Goal: Task Accomplishment & Management: Manage account settings

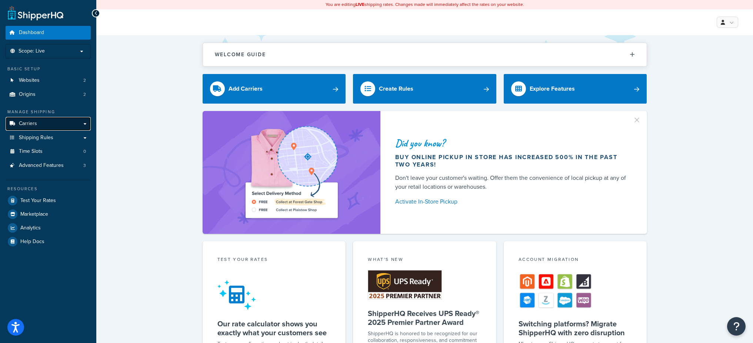
click at [48, 122] on link "Carriers" at bounding box center [48, 124] width 85 height 14
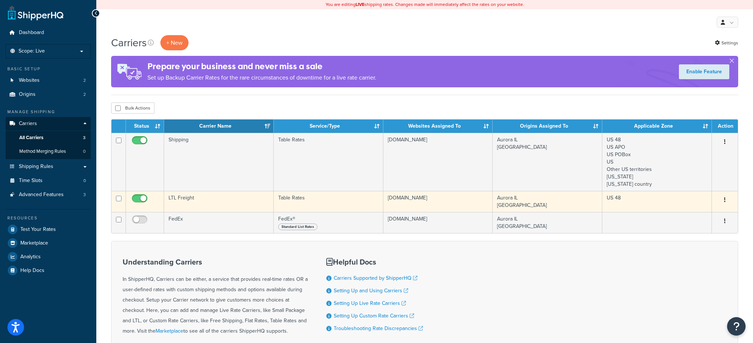
click at [246, 205] on td "LTL Freight" at bounding box center [219, 201] width 110 height 21
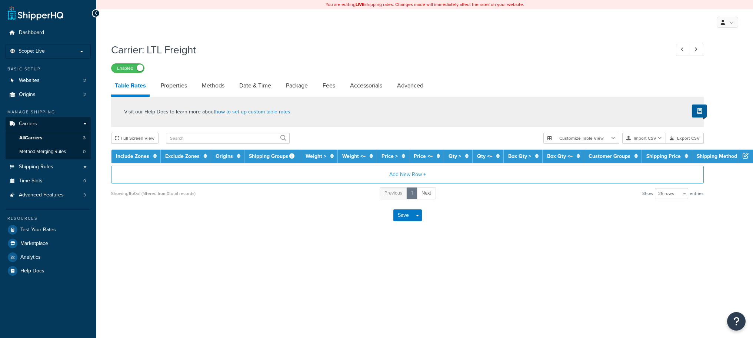
select select "25"
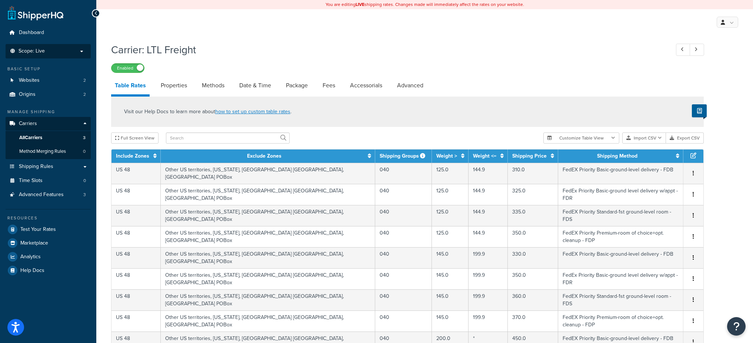
click at [71, 47] on li "Scope: Live" at bounding box center [48, 51] width 85 height 14
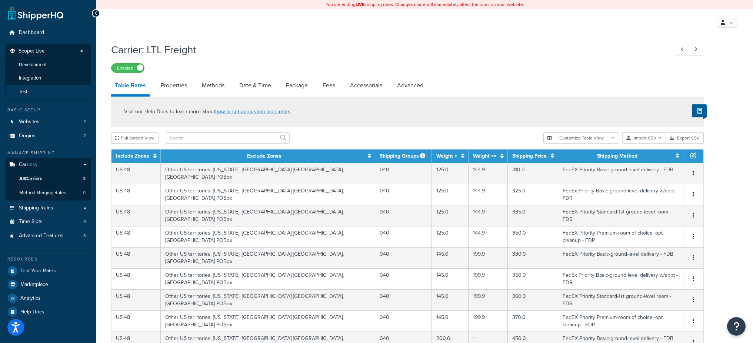
click at [26, 91] on span "Test" at bounding box center [23, 92] width 9 height 6
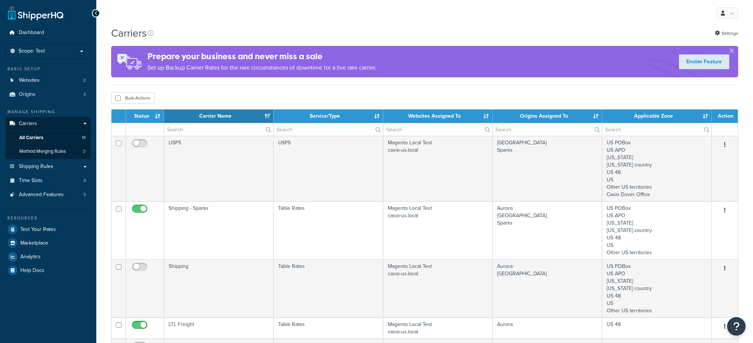
select select "15"
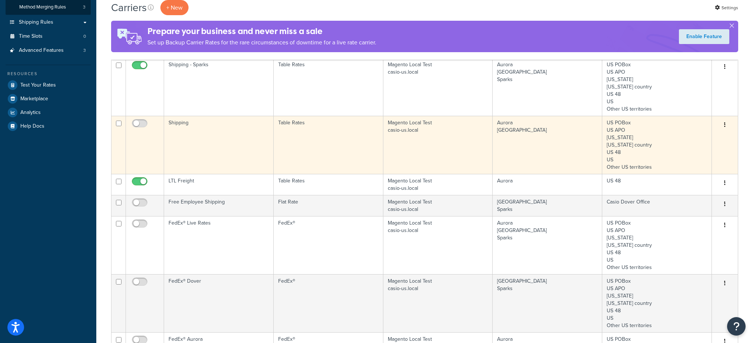
scroll to position [94, 0]
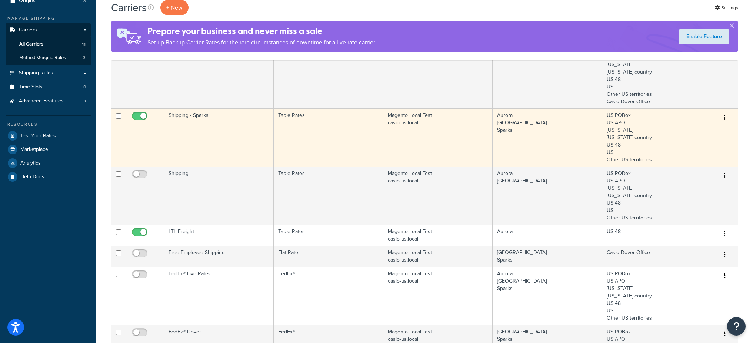
click at [233, 120] on td "Shipping - Sparks" at bounding box center [219, 138] width 110 height 58
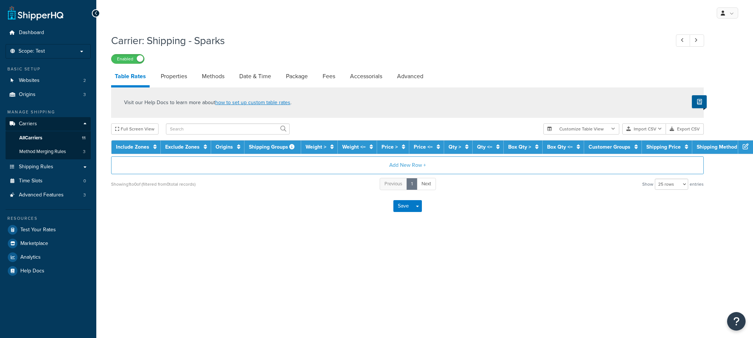
select select "25"
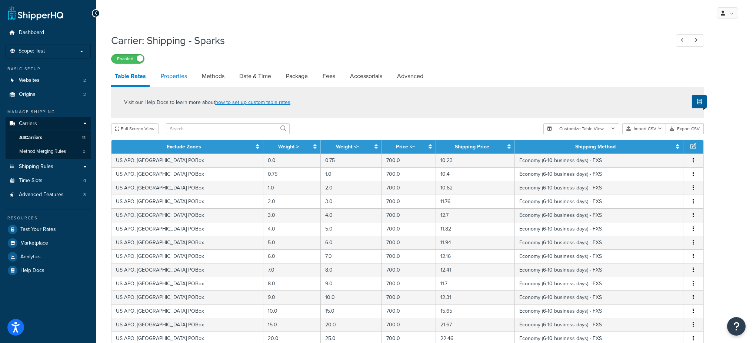
click at [176, 79] on link "Properties" at bounding box center [174, 76] width 34 height 18
select select "HIGHEST"
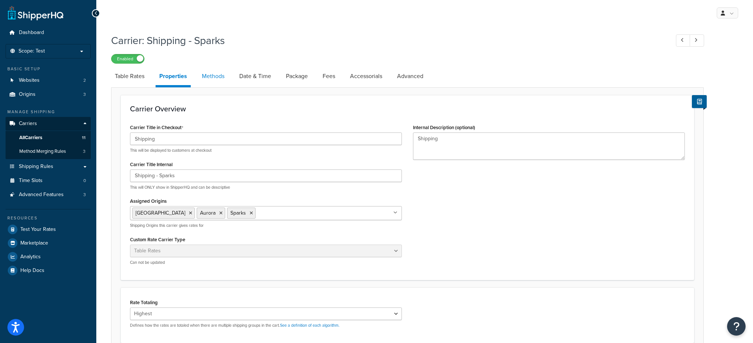
click at [207, 79] on link "Methods" at bounding box center [213, 76] width 30 height 18
select select "25"
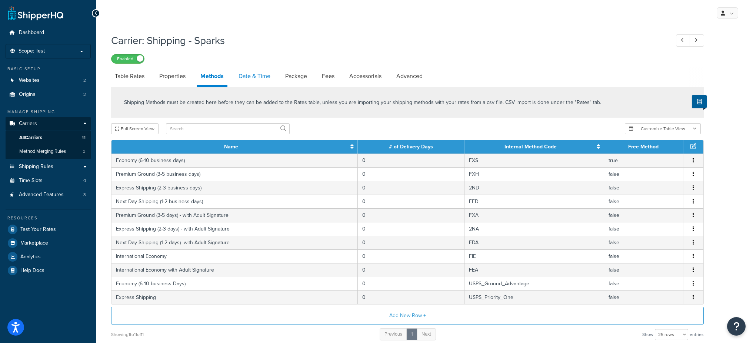
click at [256, 77] on link "Date & Time" at bounding box center [254, 76] width 39 height 18
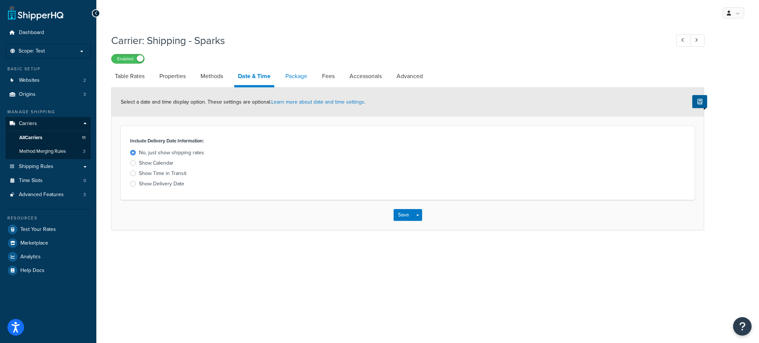
click at [287, 77] on link "Package" at bounding box center [296, 76] width 29 height 18
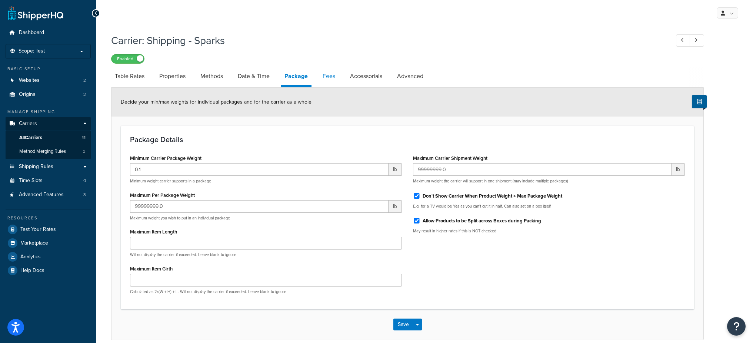
click at [323, 77] on link "Fees" at bounding box center [329, 76] width 20 height 18
select select "AFTER"
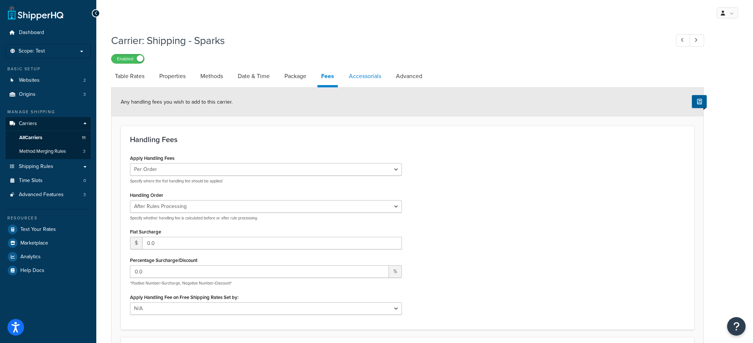
click at [359, 77] on link "Accessorials" at bounding box center [365, 76] width 40 height 18
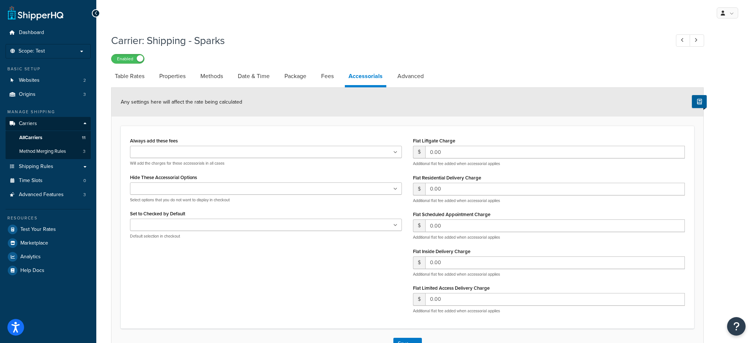
click at [386, 76] on link "Accessorials" at bounding box center [365, 77] width 41 height 20
click at [395, 77] on link "Advanced" at bounding box center [411, 76] width 34 height 18
select select "false"
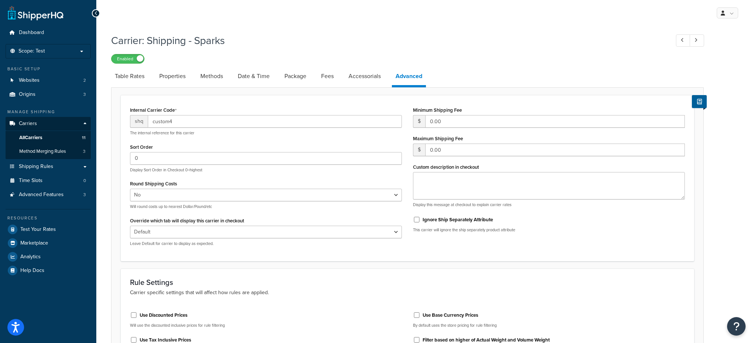
click at [405, 77] on link "Advanced" at bounding box center [409, 77] width 34 height 20
click at [177, 79] on link "Properties" at bounding box center [173, 76] width 34 height 18
select select "HIGHEST"
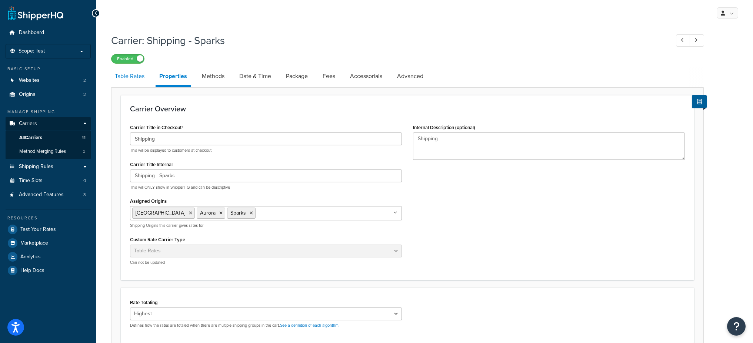
click at [128, 79] on link "Table Rates" at bounding box center [129, 76] width 37 height 18
select select "25"
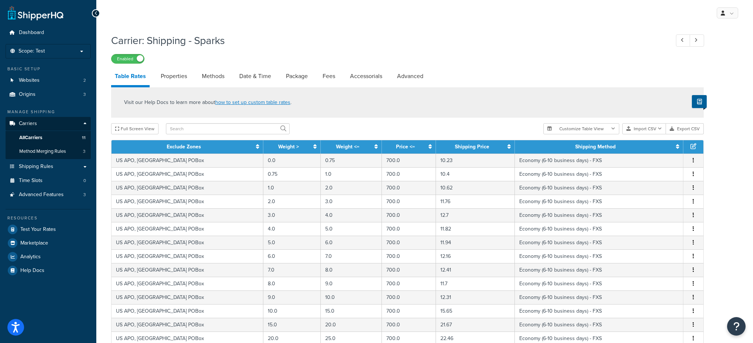
click at [174, 81] on link "Properties" at bounding box center [174, 76] width 34 height 18
select select "HIGHEST"
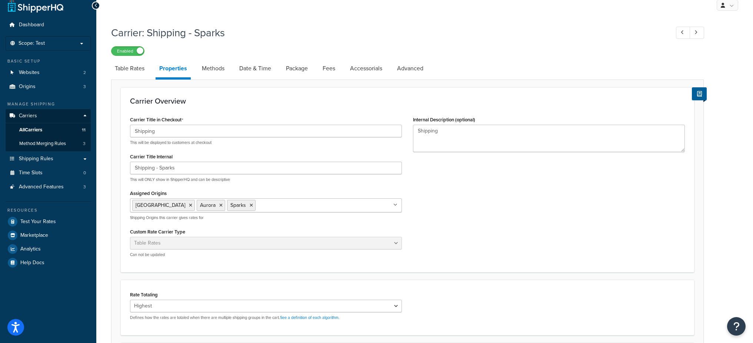
scroll to position [1, 0]
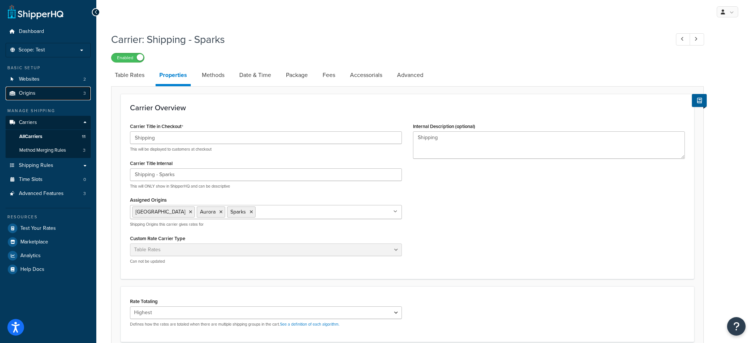
click at [43, 96] on link "Origins 3" at bounding box center [48, 94] width 85 height 14
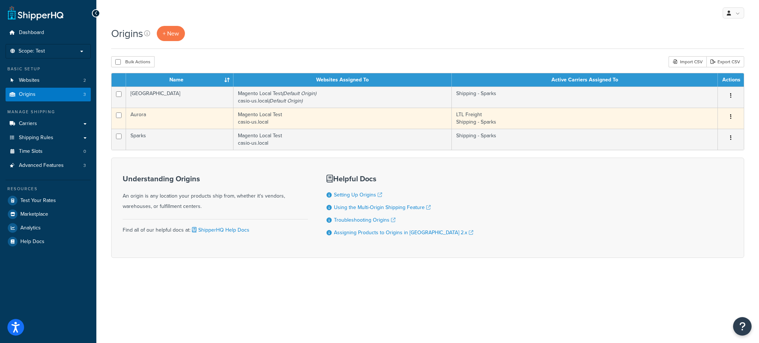
click at [177, 114] on td "Aurora" at bounding box center [179, 118] width 107 height 21
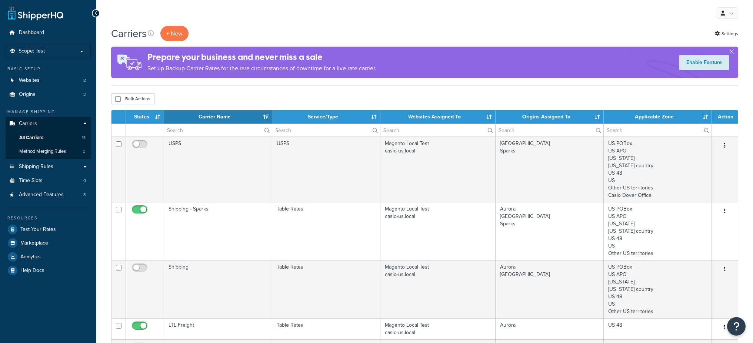
select select "15"
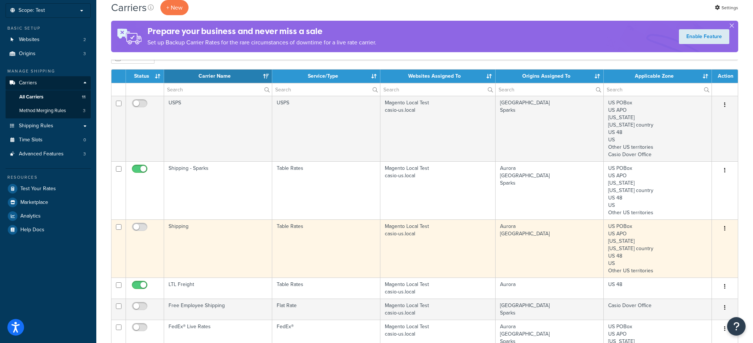
scroll to position [43, 0]
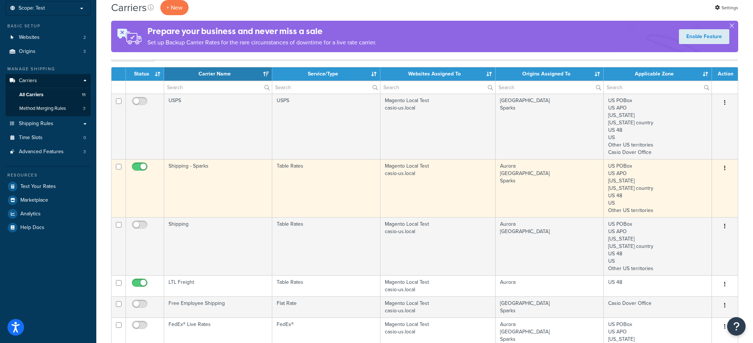
click at [337, 199] on td "Table Rates" at bounding box center [326, 188] width 108 height 58
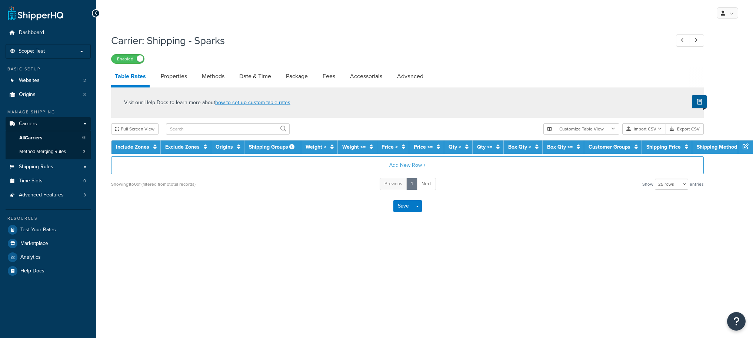
select select "25"
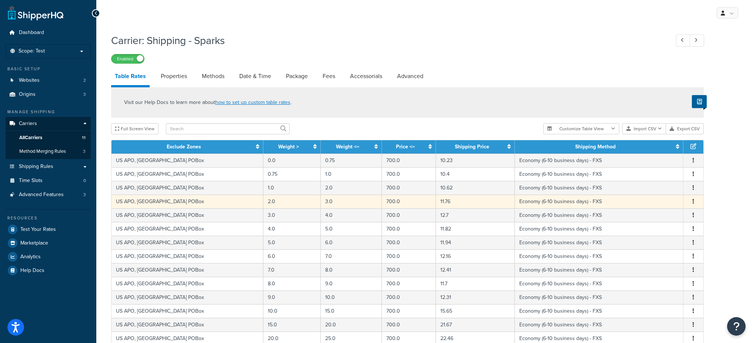
scroll to position [1, 0]
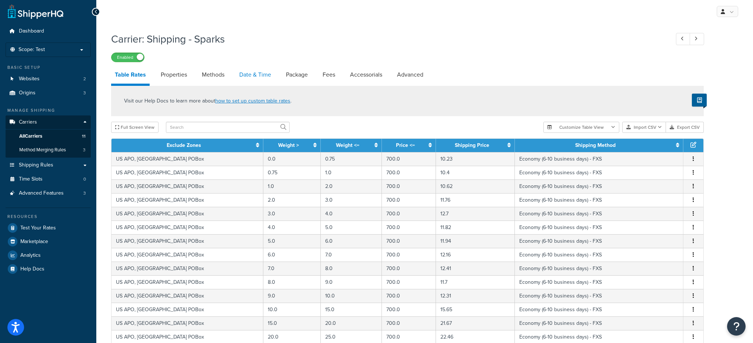
click at [249, 76] on link "Date & Time" at bounding box center [255, 75] width 39 height 18
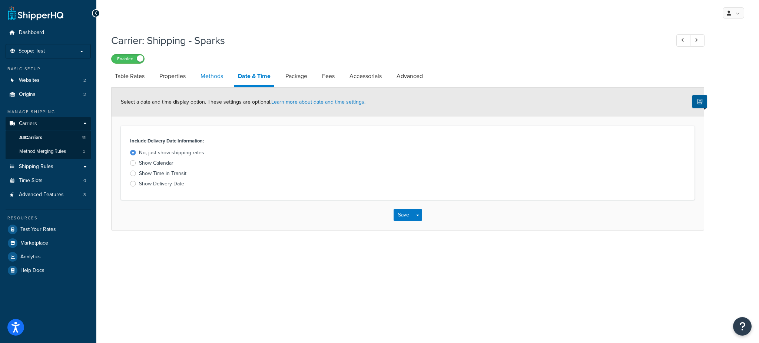
click at [200, 77] on link "Methods" at bounding box center [212, 76] width 30 height 18
select select "25"
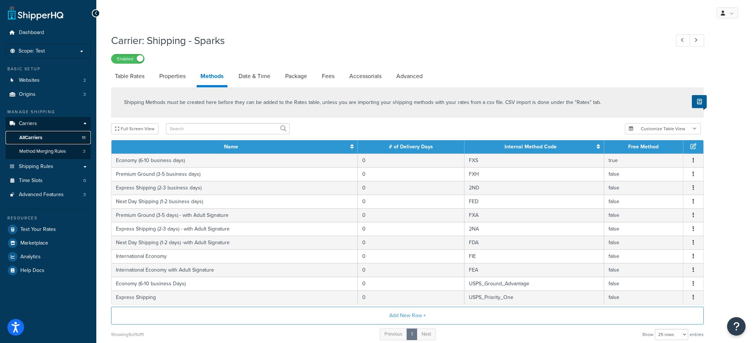
click at [72, 137] on link "All Carriers 11" at bounding box center [48, 138] width 85 height 14
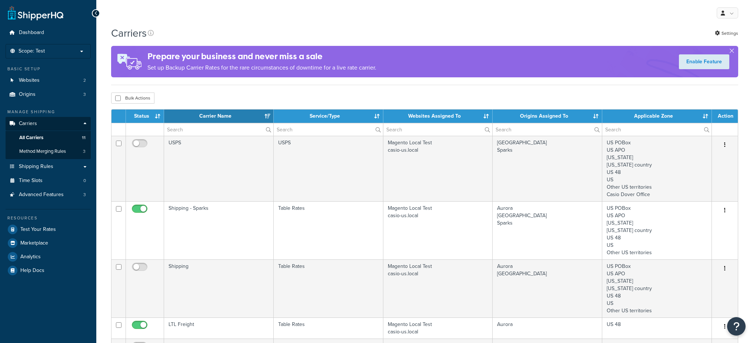
select select "15"
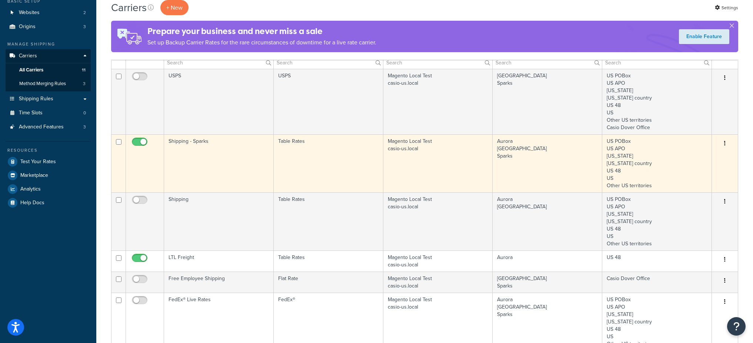
scroll to position [64, 0]
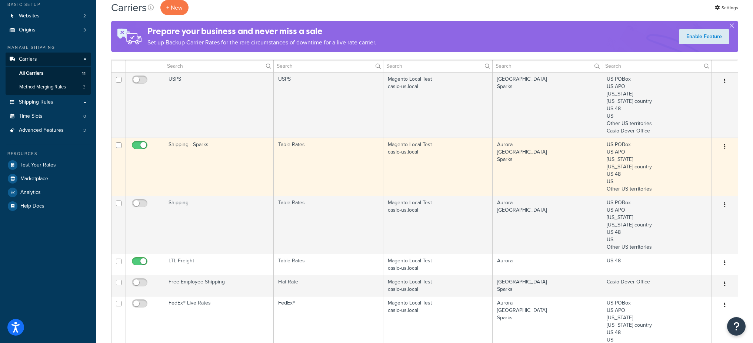
click at [217, 161] on td "Shipping - Sparks" at bounding box center [219, 167] width 110 height 58
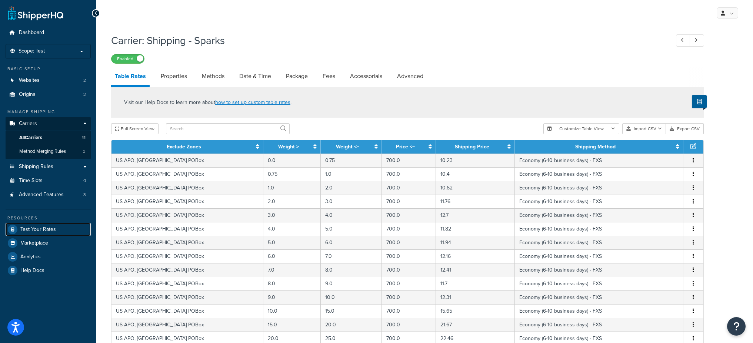
scroll to position [257, 0]
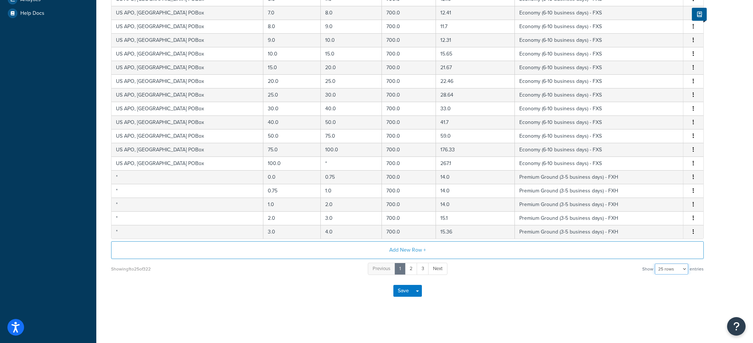
click at [669, 271] on select "10 rows 15 rows 25 rows 50 rows 100 rows 1000 rows" at bounding box center [671, 269] width 33 height 11
select select "1000"
click at [656, 264] on select "10 rows 15 rows 25 rows 50 rows 100 rows 1000 rows" at bounding box center [671, 269] width 33 height 11
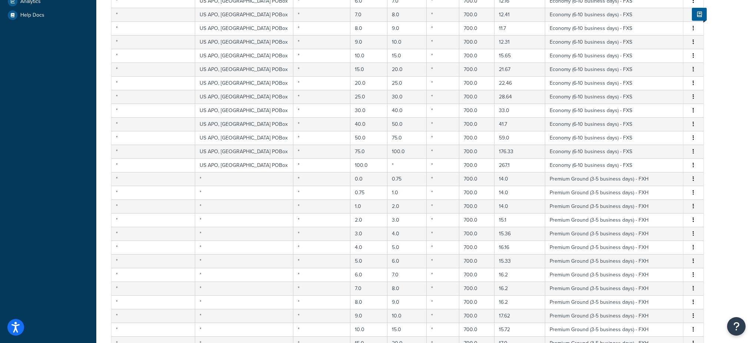
scroll to position [0, 0]
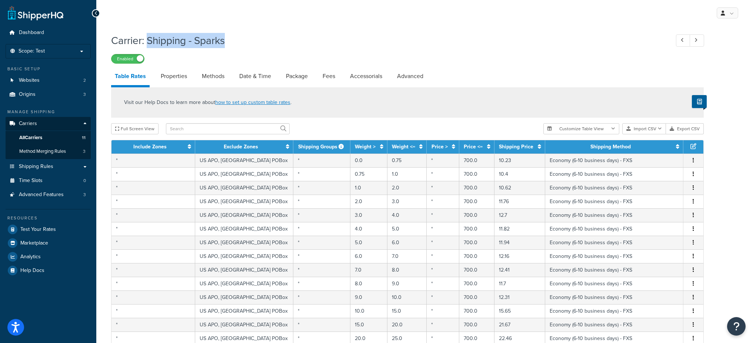
drag, startPoint x: 171, startPoint y: 43, endPoint x: 148, endPoint y: 41, distance: 22.6
click at [147, 41] on h1 "Carrier: Shipping - Sparks" at bounding box center [386, 40] width 551 height 14
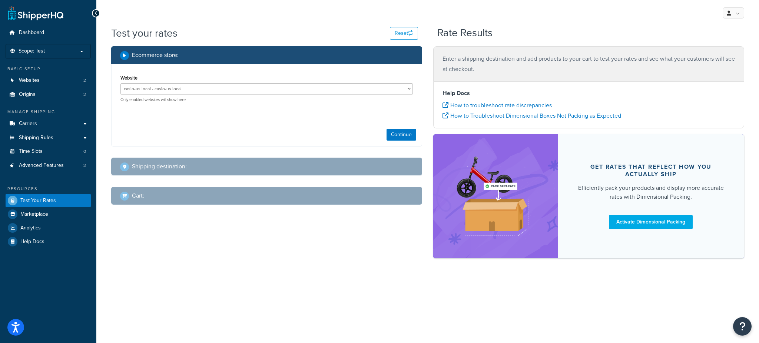
click at [264, 81] on div "Website casio-us.local - casio-us.local Magento Local Test - [URL] Only enabled…" at bounding box center [266, 88] width 292 height 30
click at [255, 86] on select "casio-us.local - casio-us.local Magento Local Test - [URL]" at bounding box center [266, 88] width 292 height 11
select select "d2f3af70a33b37317ac685c738ad8f53"
click at [120, 83] on select "casio-us.local - casio-us.local Magento Local Test - [URL]" at bounding box center [266, 88] width 292 height 11
click at [390, 136] on button "Continue" at bounding box center [401, 135] width 30 height 12
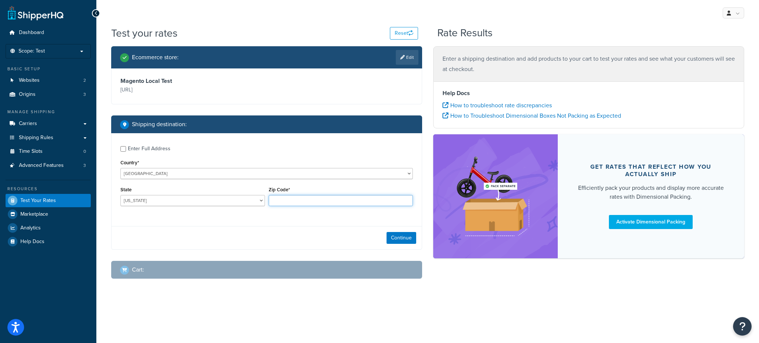
click at [316, 197] on input "Zip Code*" at bounding box center [341, 200] width 144 height 11
type input "78759"
select select "[GEOGRAPHIC_DATA]"
click at [399, 242] on button "Continue" at bounding box center [401, 238] width 30 height 12
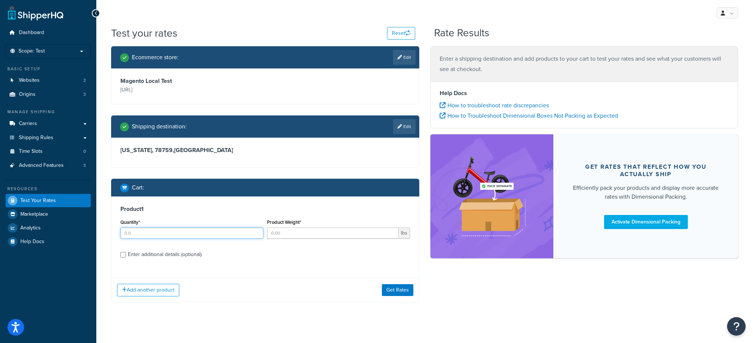
click at [210, 232] on input "Quantity*" at bounding box center [191, 233] width 143 height 11
type input "1"
click at [324, 234] on input "Product Weight*" at bounding box center [333, 233] width 132 height 11
type input "3"
click at [157, 257] on div "Enter additional details (optional)" at bounding box center [165, 255] width 74 height 10
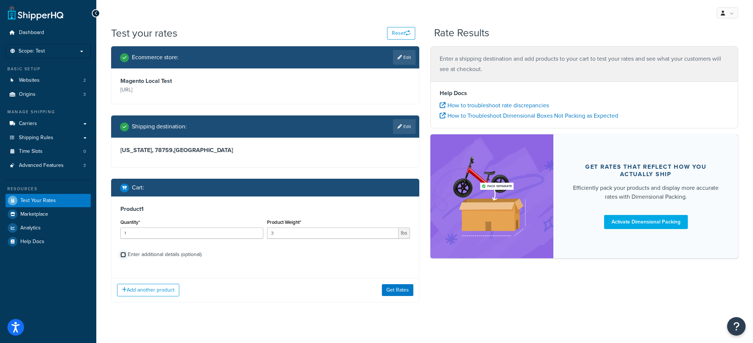
click at [126, 257] on input "Enter additional details (optional)" at bounding box center [123, 255] width 6 height 6
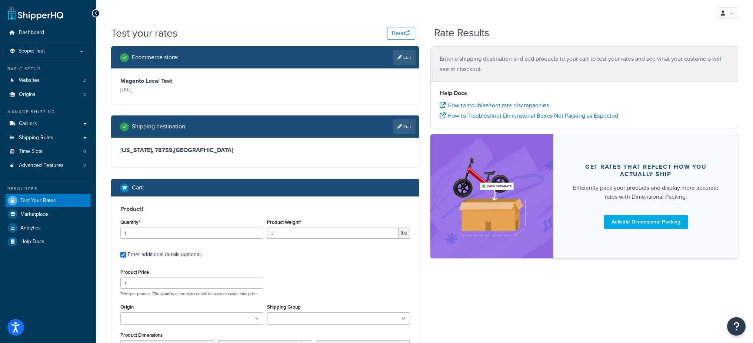
click at [156, 256] on div "Enter additional details (optional)" at bounding box center [165, 255] width 74 height 10
click at [126, 256] on input "Enter additional details (optional)" at bounding box center [123, 255] width 6 height 6
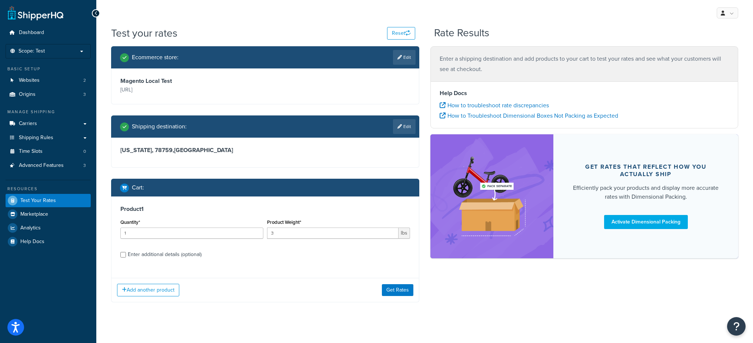
click at [156, 256] on div "Enter additional details (optional)" at bounding box center [165, 255] width 74 height 10
click at [126, 256] on input "Enter additional details (optional)" at bounding box center [123, 255] width 6 height 6
checkbox input "true"
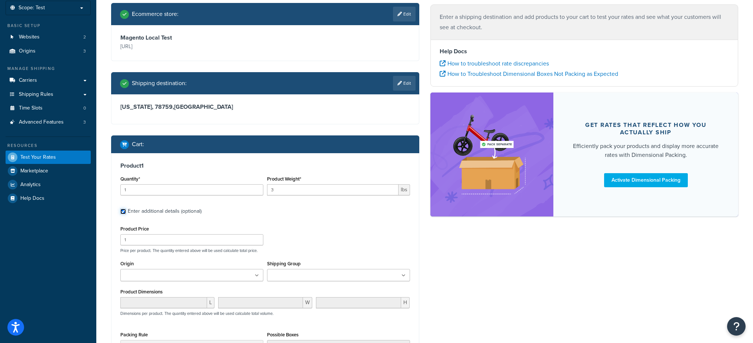
scroll to position [76, 0]
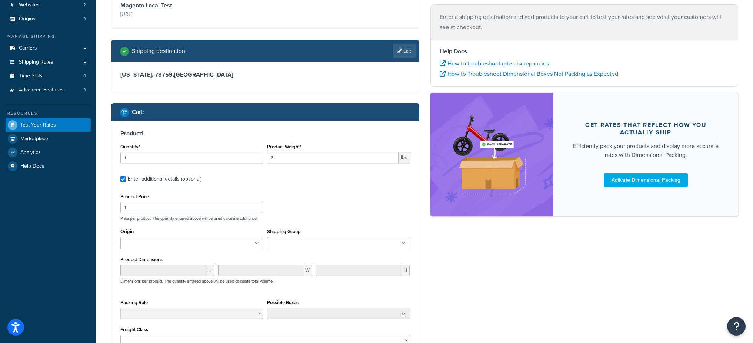
click at [170, 243] on input "Origin" at bounding box center [156, 244] width 66 height 8
click at [110, 252] on div "Ecommerce store : Edit Magento Local Test http://magentoe241.local Shipping des…" at bounding box center [265, 197] width 319 height 453
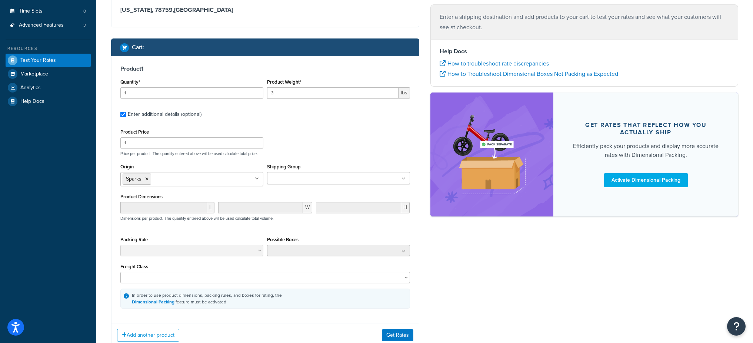
scroll to position [193, 0]
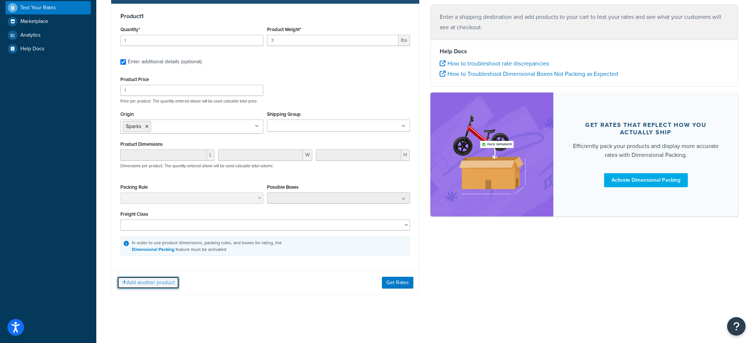
click at [140, 279] on button "Add another product" at bounding box center [148, 283] width 62 height 13
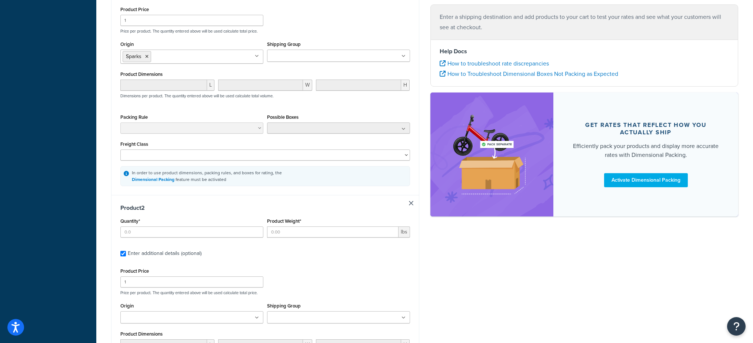
scroll to position [273, 0]
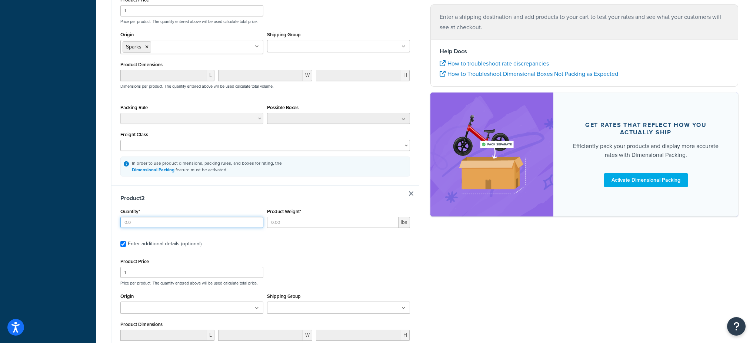
click at [152, 220] on input "Quantity*" at bounding box center [191, 222] width 143 height 11
type input "1"
click at [285, 220] on input "Product Weight*" at bounding box center [333, 222] width 132 height 11
type input "2"
drag, startPoint x: 94, startPoint y: 265, endPoint x: 118, endPoint y: 274, distance: 25.5
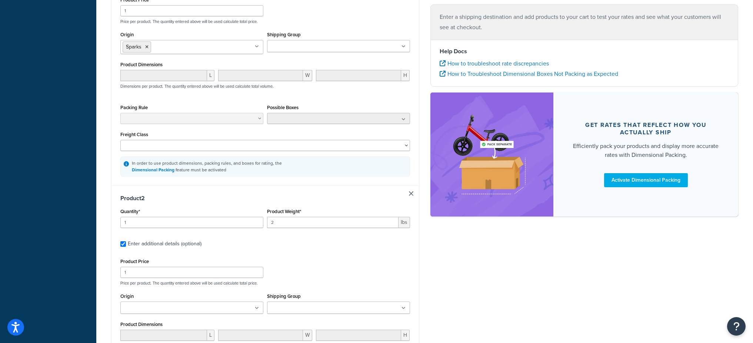
click at [94, 265] on div "Dashboard Scope: Test Basic Setup Websites 2 Origins 3 Manage Shipping Carriers…" at bounding box center [48, 125] width 96 height 796
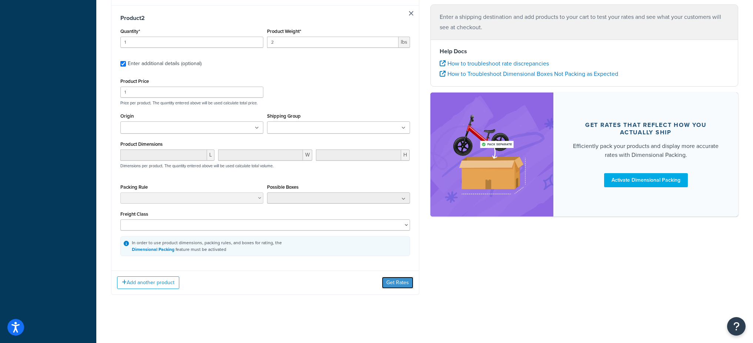
click at [388, 281] on button "Get Rates" at bounding box center [397, 283] width 31 height 12
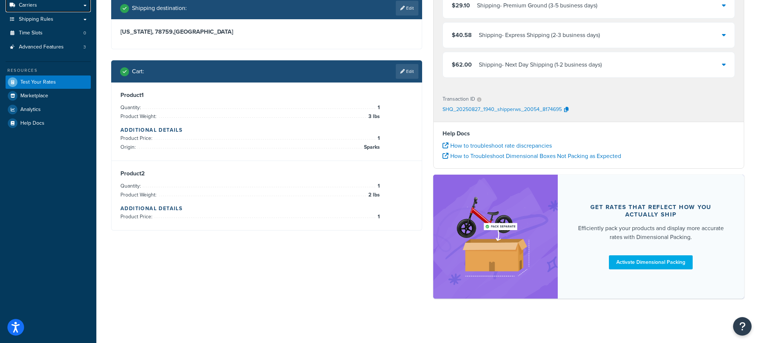
scroll to position [0, 0]
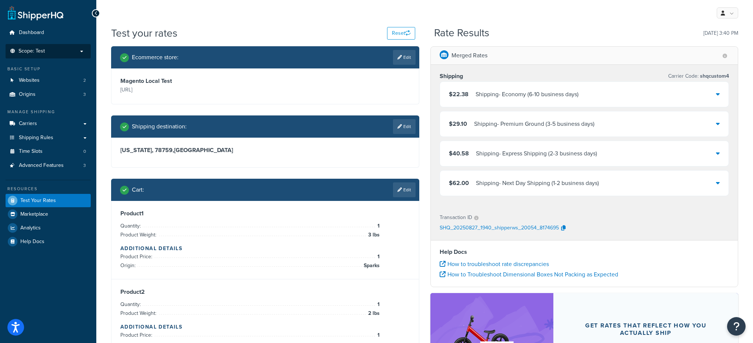
click at [61, 51] on p "Scope: Test" at bounding box center [48, 51] width 79 height 6
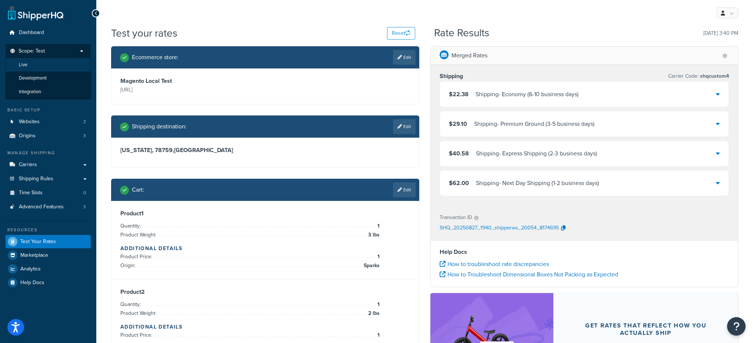
click at [37, 66] on li "Live" at bounding box center [48, 65] width 86 height 14
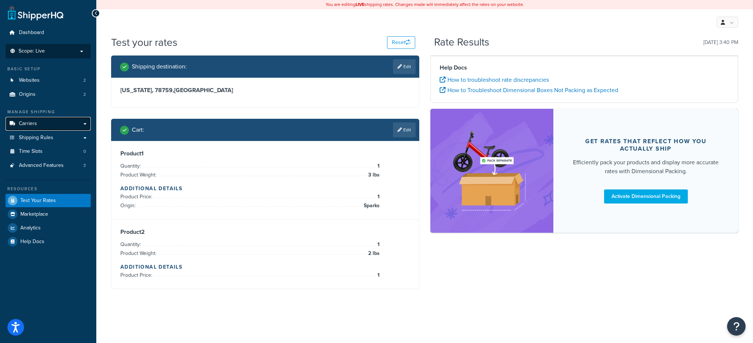
click at [54, 122] on link "Carriers" at bounding box center [48, 124] width 85 height 14
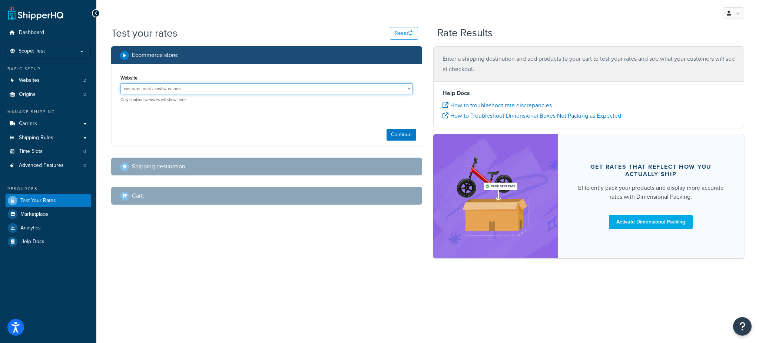
click at [347, 88] on select "casio-us.local - casio-us.local Magento Local Test - [URL]" at bounding box center [266, 88] width 292 height 11
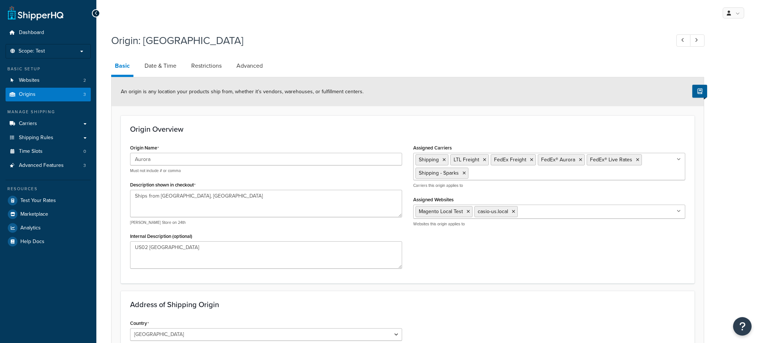
select select "13"
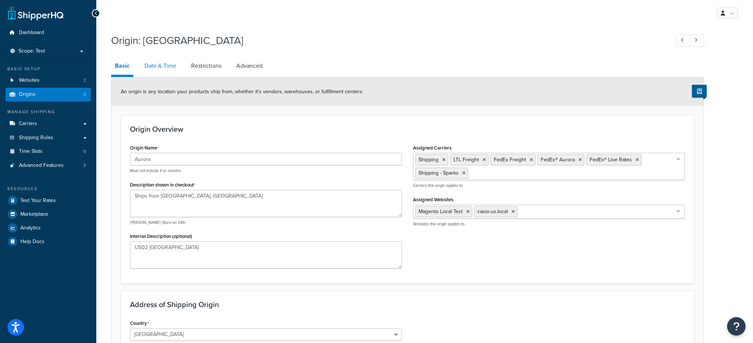
click at [163, 71] on link "Date & Time" at bounding box center [160, 66] width 39 height 18
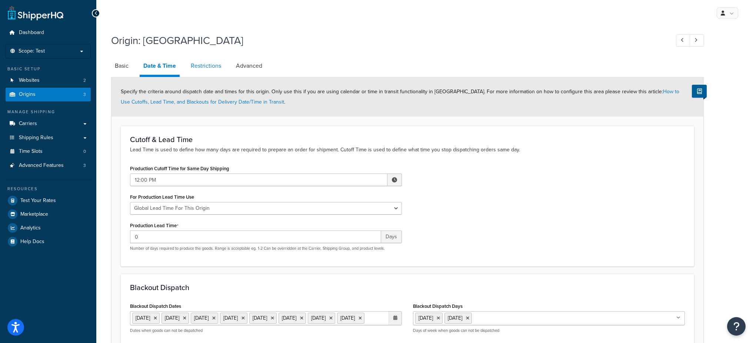
click at [205, 71] on link "Restrictions" at bounding box center [206, 66] width 38 height 18
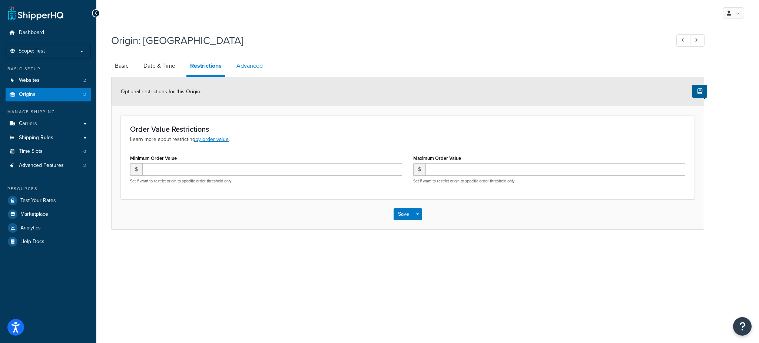
click at [240, 71] on link "Advanced" at bounding box center [250, 66] width 34 height 18
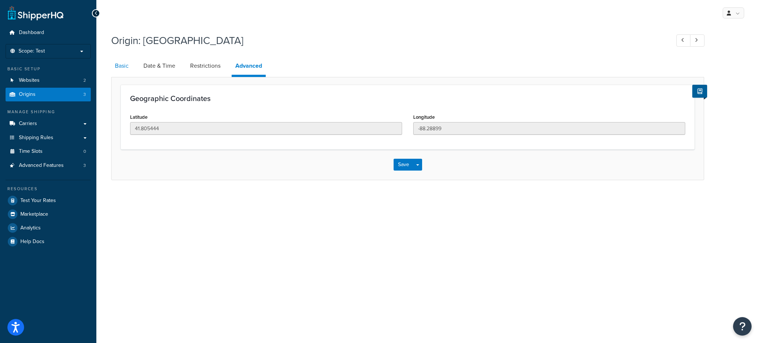
click at [122, 62] on link "Basic" at bounding box center [121, 66] width 21 height 18
select select "13"
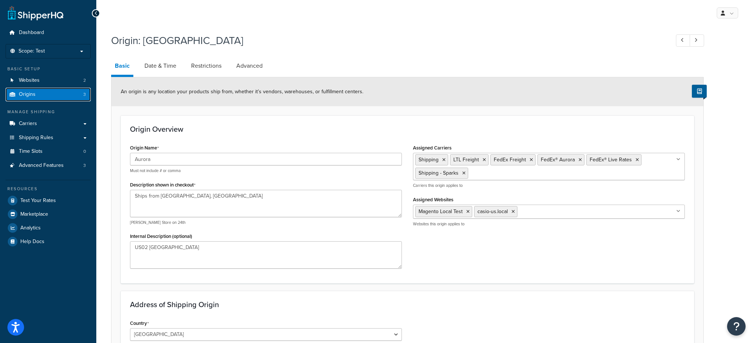
click at [65, 91] on link "Origins 3" at bounding box center [48, 95] width 85 height 14
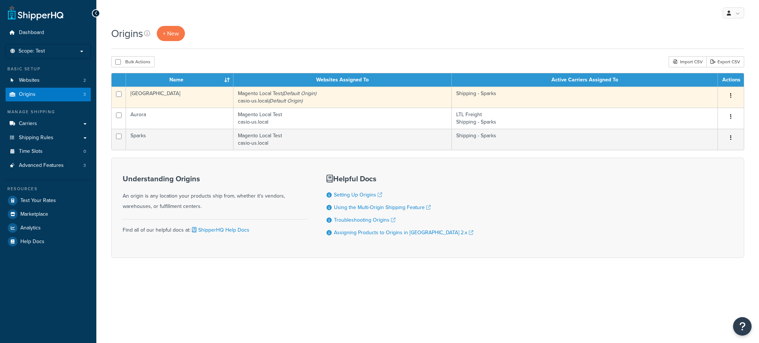
click at [213, 99] on td "[GEOGRAPHIC_DATA]" at bounding box center [179, 97] width 107 height 21
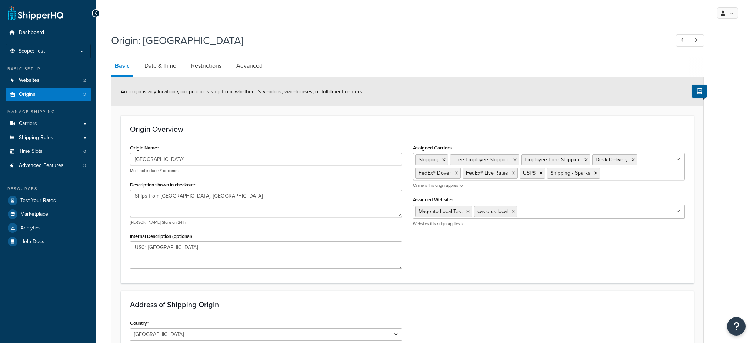
select select "30"
click at [41, 83] on link "Websites 2" at bounding box center [48, 81] width 85 height 14
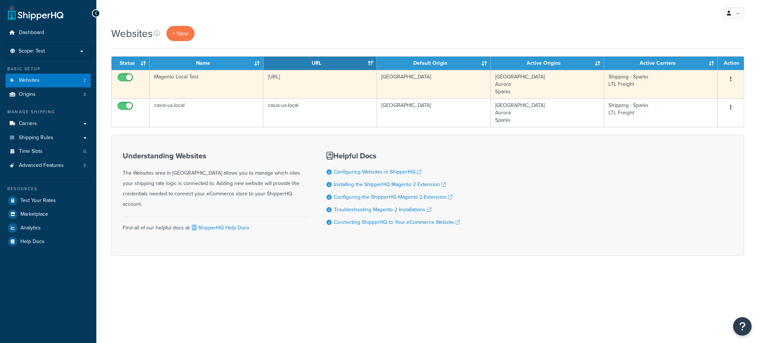
click at [205, 87] on td "Magento Local Test" at bounding box center [207, 84] width 114 height 29
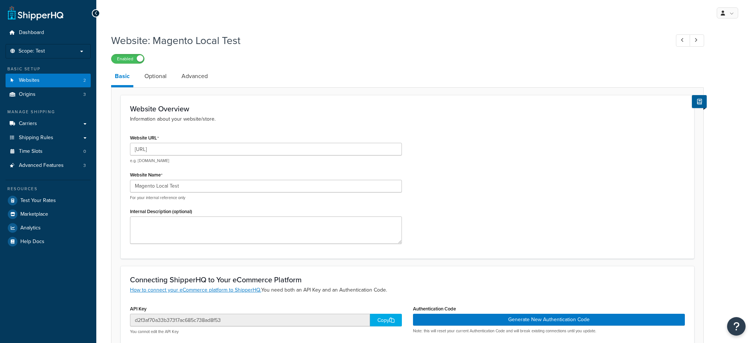
scroll to position [167, 0]
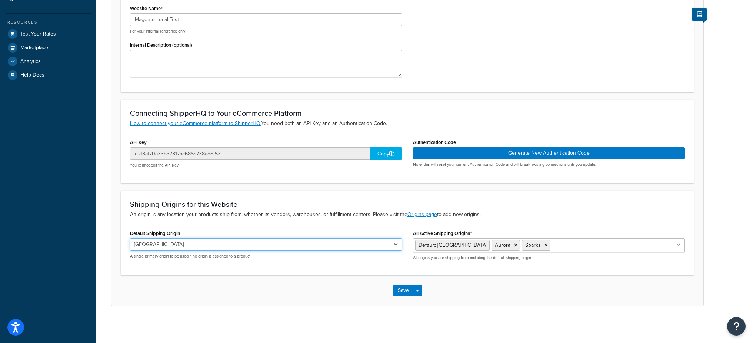
click at [188, 248] on select "Dover Aurora Sparks" at bounding box center [266, 245] width 272 height 13
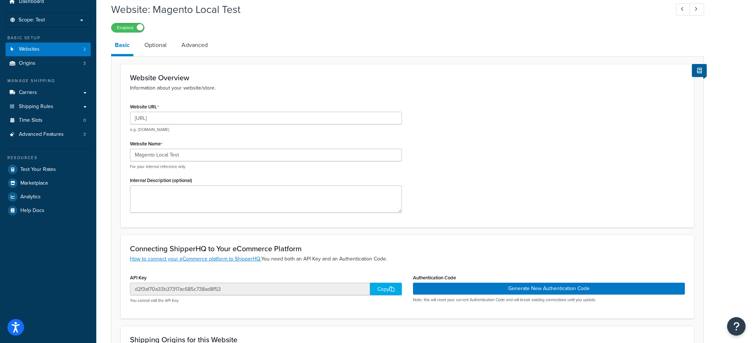
scroll to position [0, 0]
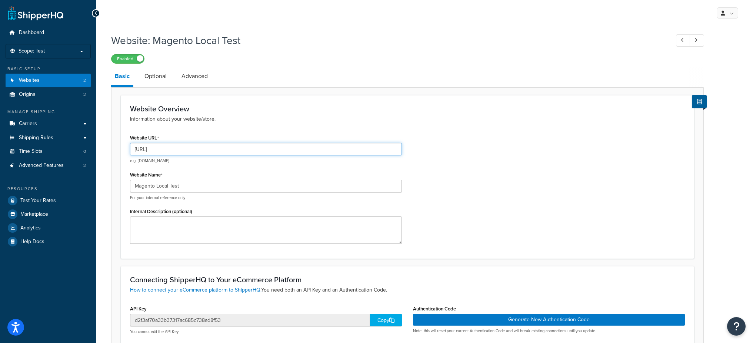
click at [176, 151] on input "http://magentoe241.local" at bounding box center [266, 149] width 272 height 13
click at [171, 187] on input "Magento Local Test" at bounding box center [266, 186] width 272 height 13
click at [172, 187] on input "Magento Local Test" at bounding box center [266, 186] width 272 height 13
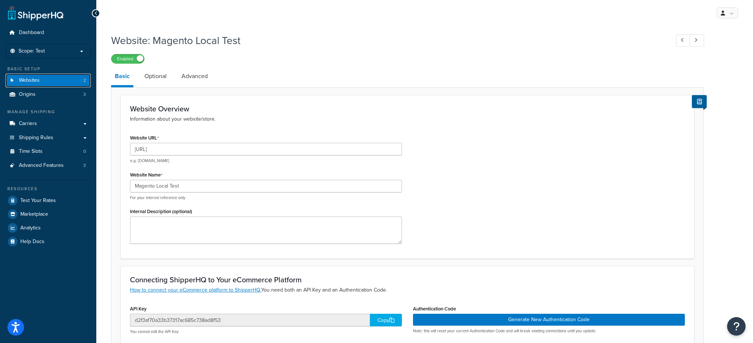
click at [57, 81] on link "Websites 2" at bounding box center [48, 81] width 85 height 14
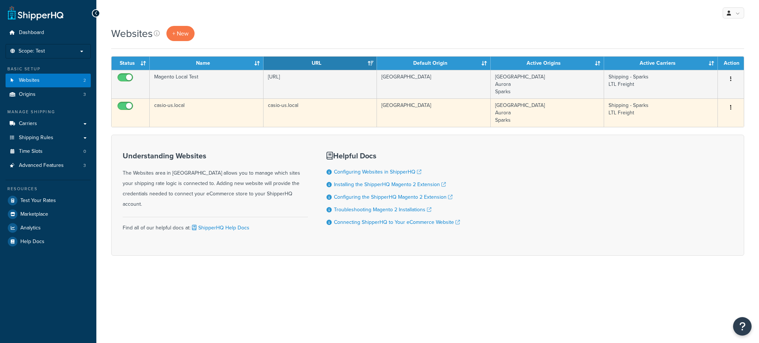
click at [194, 108] on td "casio-us.local" at bounding box center [207, 113] width 114 height 29
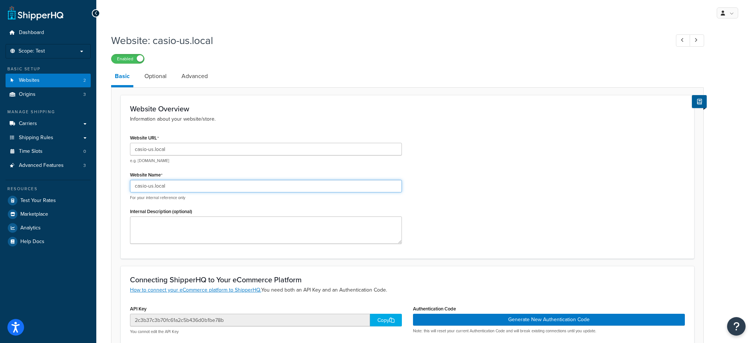
click at [160, 190] on input "casio-us.local" at bounding box center [266, 186] width 272 height 13
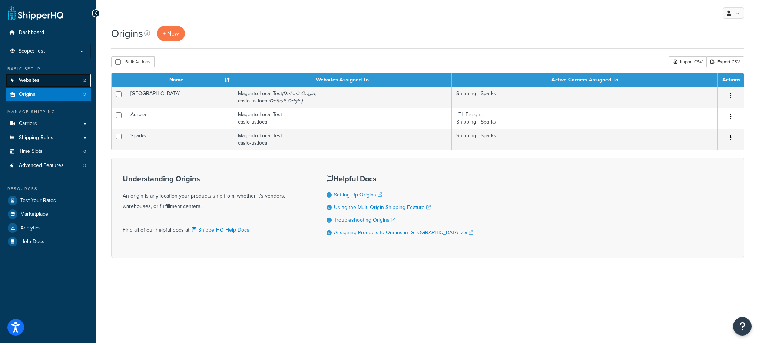
click at [54, 81] on link "Websites 2" at bounding box center [48, 81] width 85 height 14
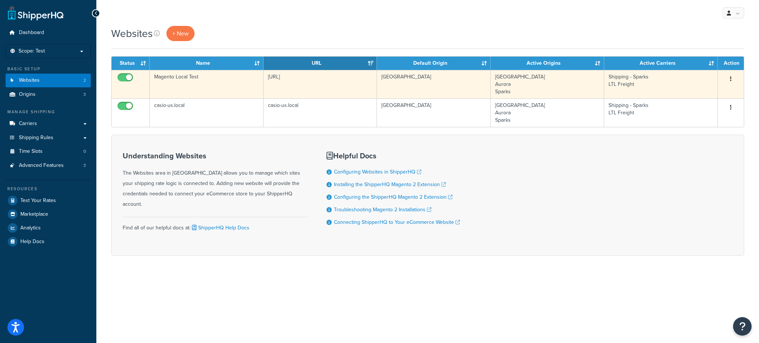
click at [289, 77] on td "http://magentoe241.local" at bounding box center [320, 84] width 114 height 29
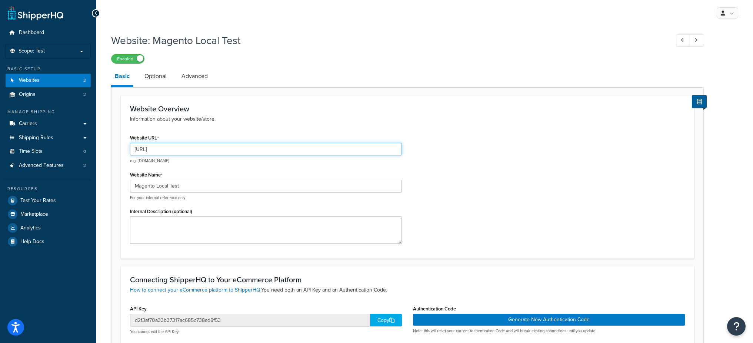
click at [192, 154] on input "http://magentoe241.local" at bounding box center [266, 149] width 272 height 13
click at [193, 152] on input "http://magentoe241.local" at bounding box center [266, 149] width 272 height 13
click at [183, 188] on input "Magento Local Test" at bounding box center [266, 186] width 272 height 13
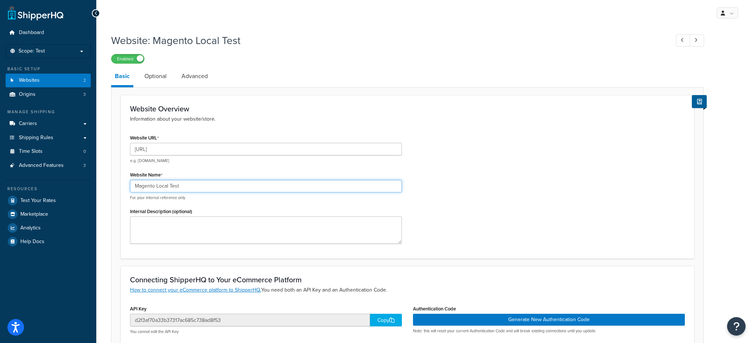
click at [183, 188] on input "Magento Local Test" at bounding box center [266, 186] width 272 height 13
click at [194, 153] on input "http://magentoe241.local" at bounding box center [266, 149] width 272 height 13
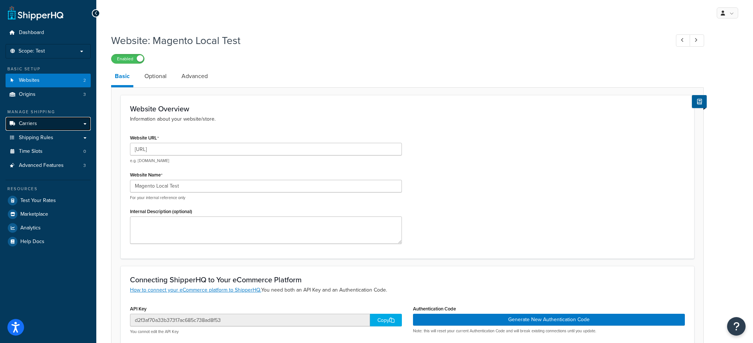
click at [55, 125] on link "Carriers" at bounding box center [48, 124] width 85 height 14
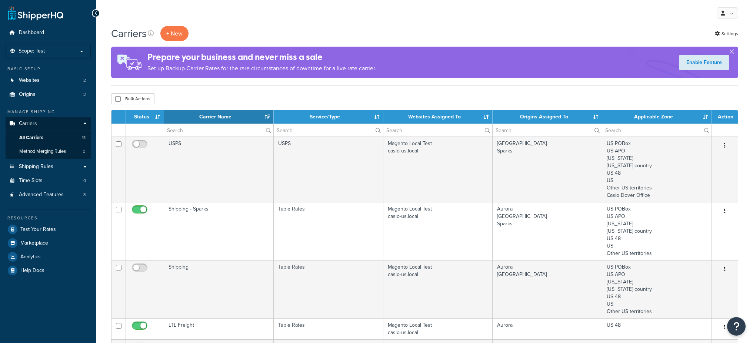
select select "15"
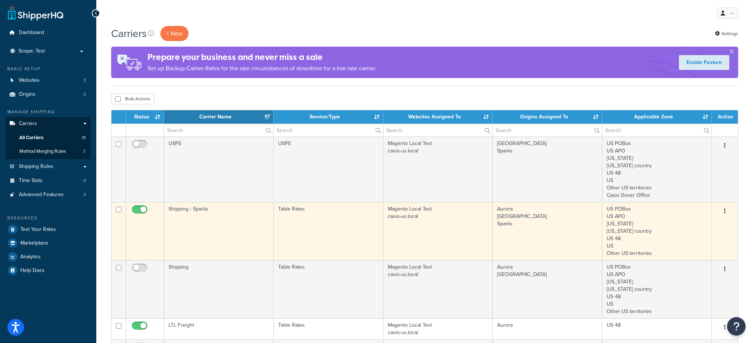
click at [252, 219] on td "Shipping - Sparks" at bounding box center [219, 231] width 110 height 58
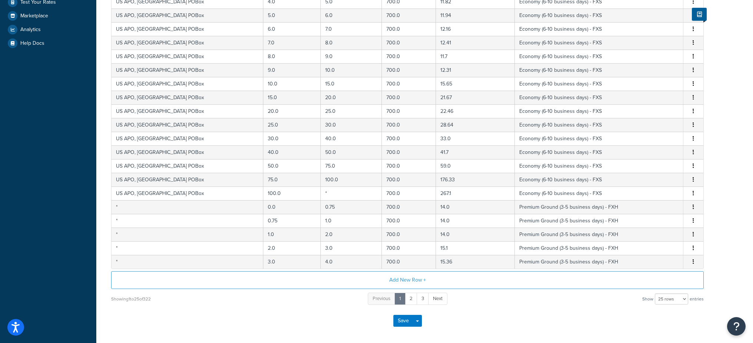
scroll to position [226, 0]
click at [664, 305] on select "10 rows 15 rows 25 rows 50 rows 100 rows 1000 rows" at bounding box center [671, 300] width 33 height 11
select select "1000"
click at [656, 295] on select "10 rows 15 rows 25 rows 50 rows 100 rows 1000 rows" at bounding box center [671, 300] width 33 height 11
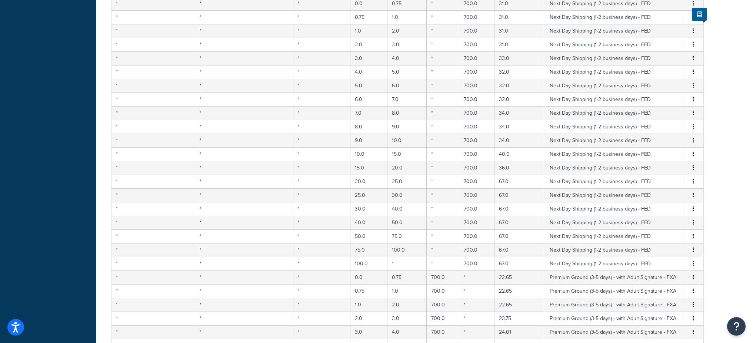
scroll to position [0, 0]
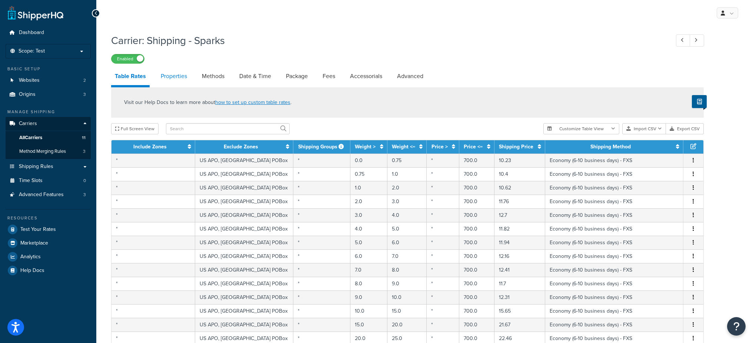
click at [163, 70] on link "Properties" at bounding box center [174, 76] width 34 height 18
select select "HIGHEST"
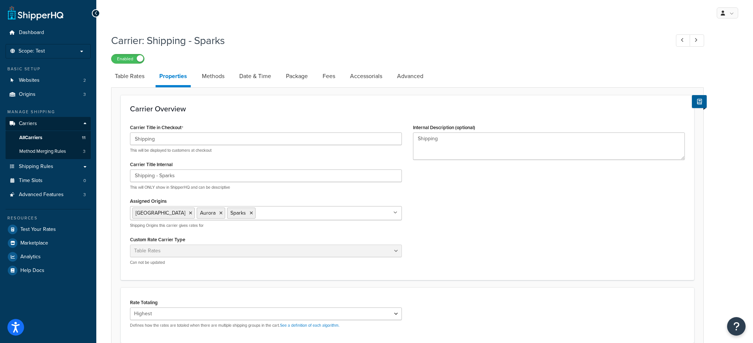
click at [196, 75] on li "Properties" at bounding box center [177, 77] width 43 height 20
click at [203, 77] on link "Methods" at bounding box center [213, 76] width 30 height 18
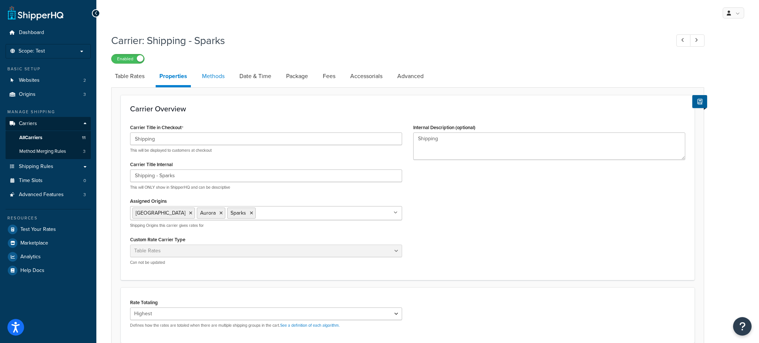
select select "25"
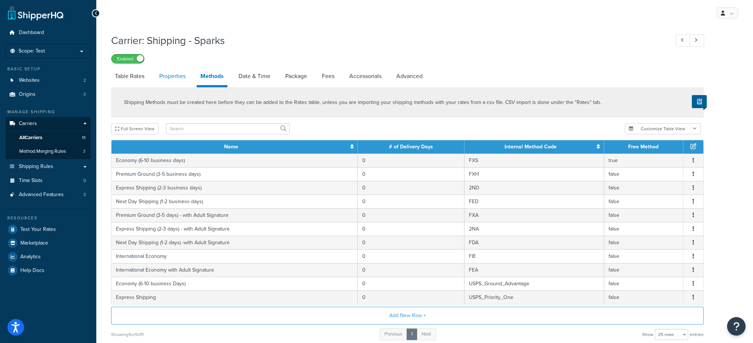
click at [174, 78] on link "Properties" at bounding box center [173, 76] width 34 height 18
select select "HIGHEST"
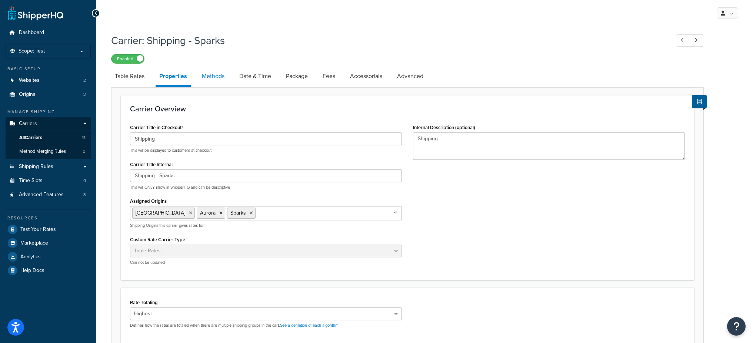
click at [203, 76] on link "Methods" at bounding box center [213, 76] width 30 height 18
select select "25"
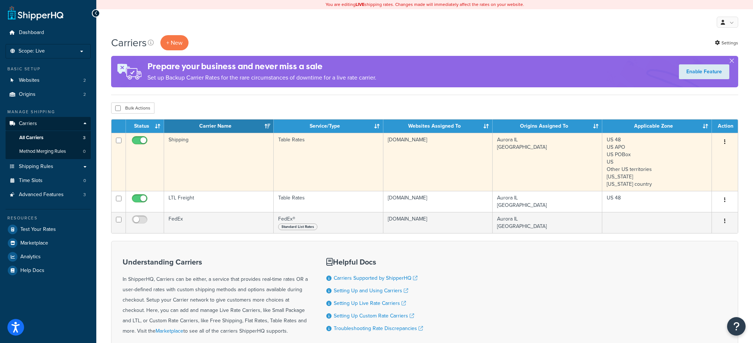
click at [224, 172] on td "Shipping" at bounding box center [219, 162] width 110 height 58
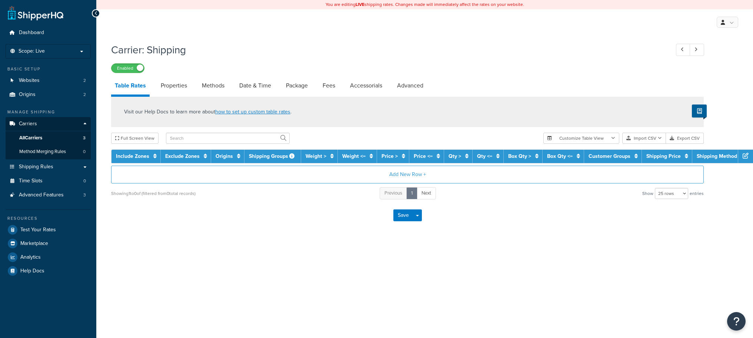
select select "25"
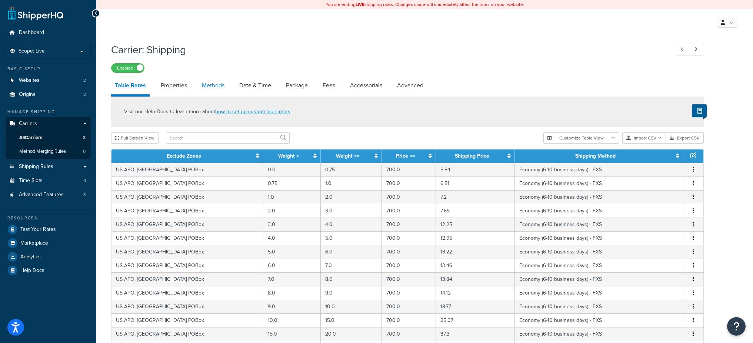
click at [214, 89] on link "Methods" at bounding box center [213, 86] width 30 height 18
select select "25"
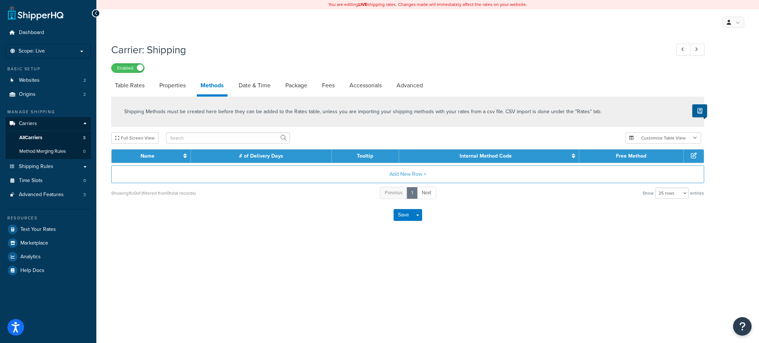
click at [213, 89] on link "Methods" at bounding box center [212, 87] width 31 height 20
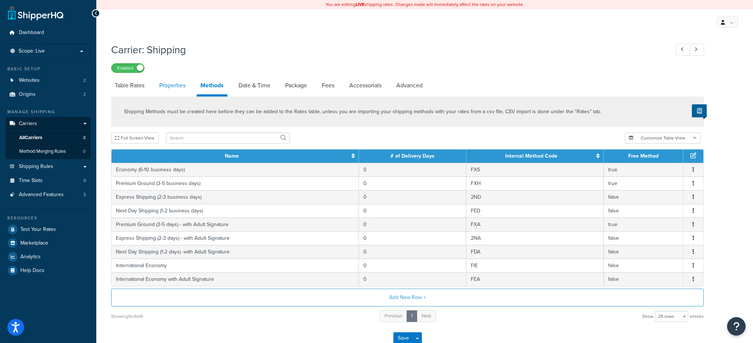
click at [179, 91] on link "Properties" at bounding box center [173, 86] width 34 height 18
select select "HIGHEST"
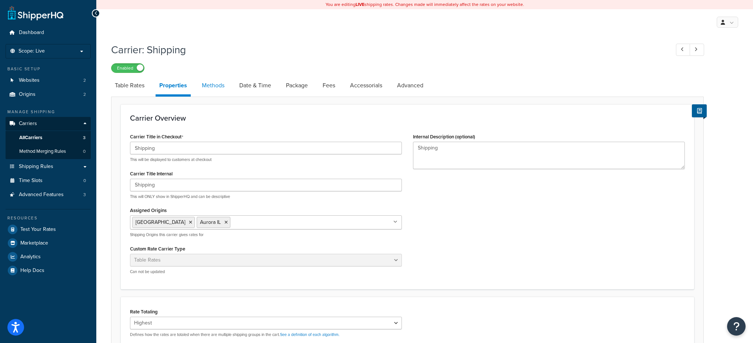
click at [210, 90] on link "Methods" at bounding box center [213, 86] width 30 height 18
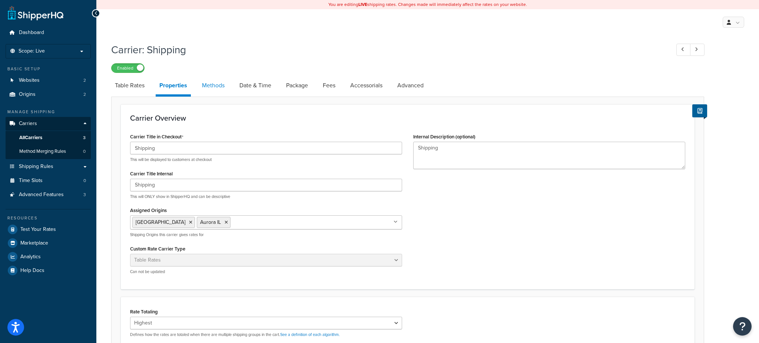
select select "25"
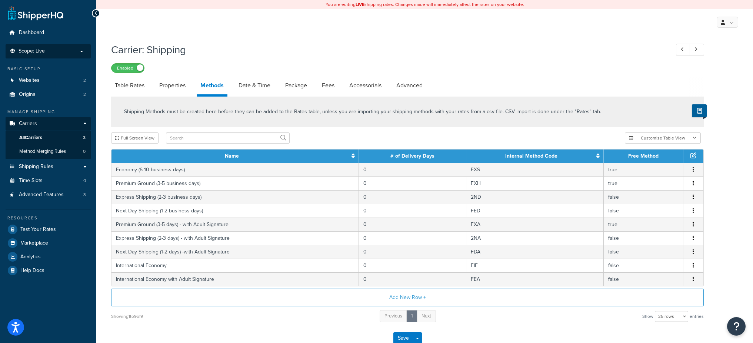
click at [67, 56] on li "Scope: Live" at bounding box center [48, 51] width 85 height 14
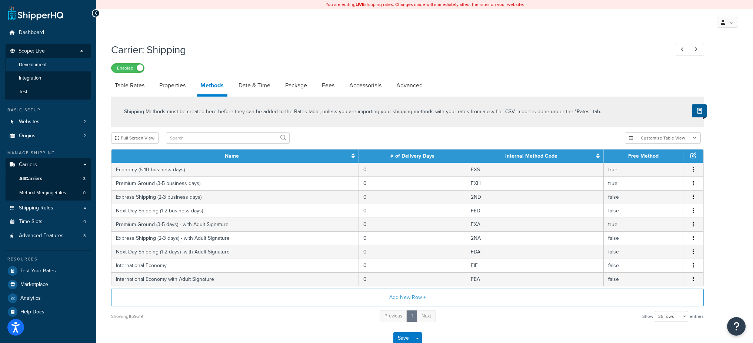
click at [50, 66] on li "Development" at bounding box center [48, 65] width 86 height 14
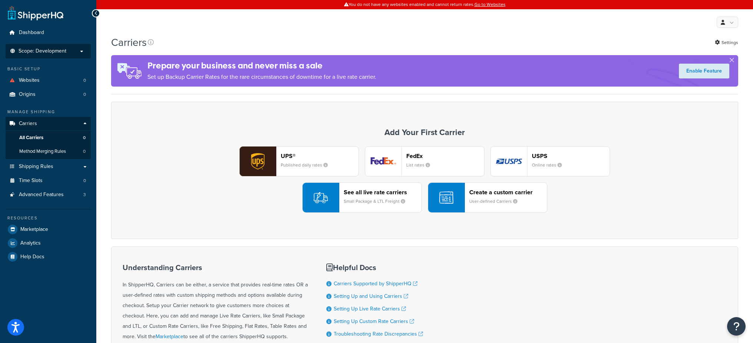
click at [63, 50] on span "Scope: Development" at bounding box center [43, 51] width 48 height 6
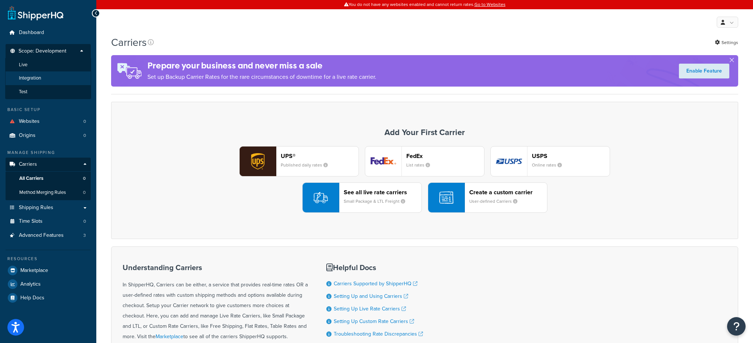
click at [49, 79] on li "Integration" at bounding box center [48, 78] width 86 height 14
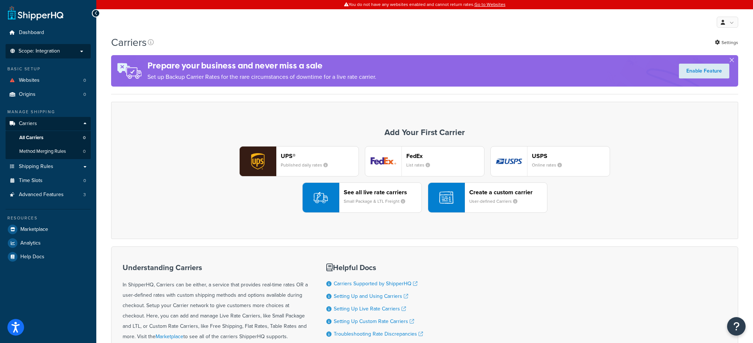
click at [63, 54] on p "Scope: Integration" at bounding box center [48, 51] width 79 height 6
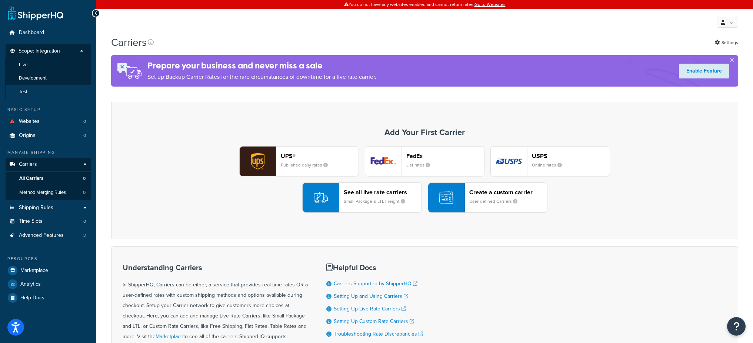
click at [49, 89] on li "Test" at bounding box center [48, 92] width 86 height 14
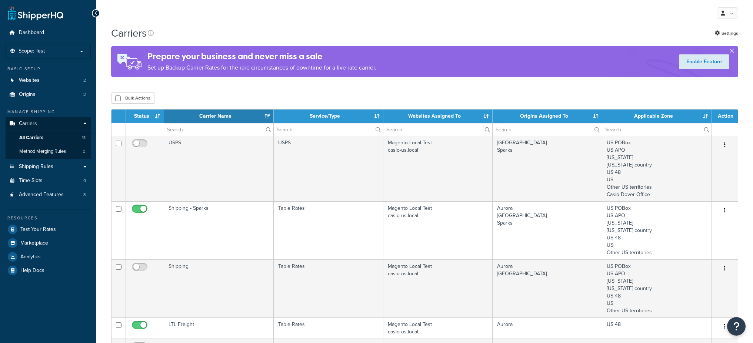
select select "15"
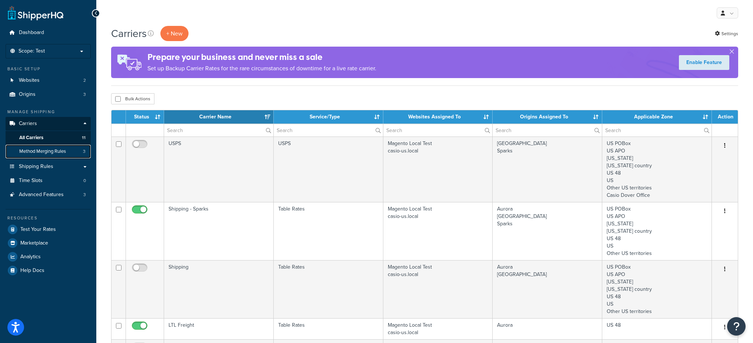
click at [43, 155] on link "Method Merging Rules 3" at bounding box center [48, 152] width 85 height 14
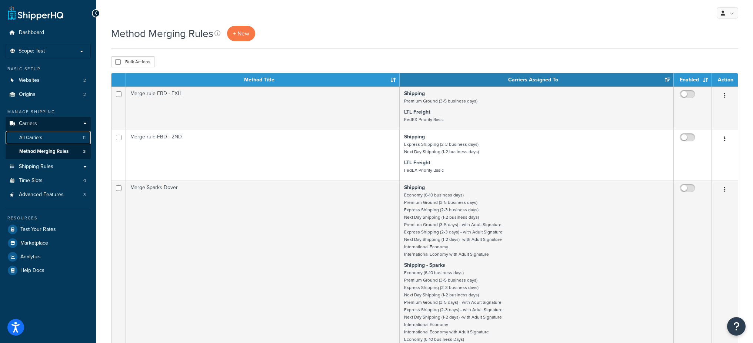
click at [50, 138] on link "All Carriers 11" at bounding box center [48, 138] width 85 height 14
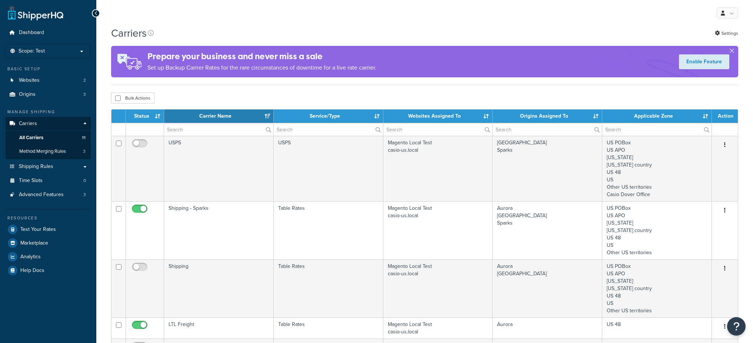
select select "15"
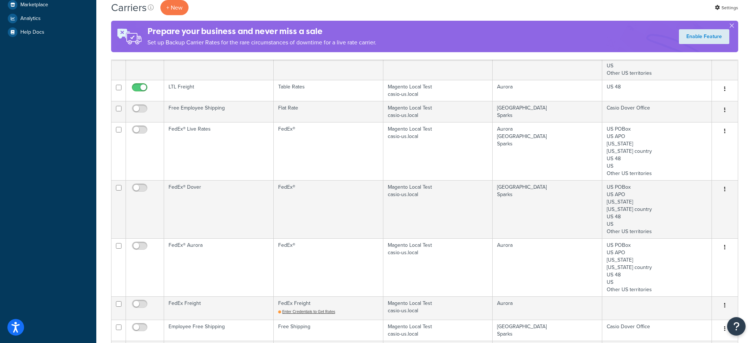
scroll to position [239, 0]
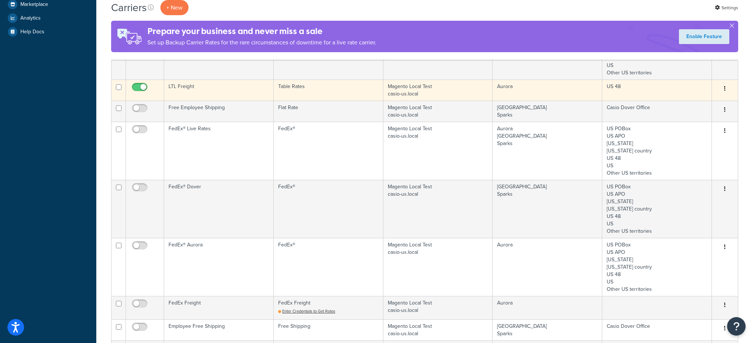
click at [208, 88] on td "LTL Freight" at bounding box center [219, 90] width 110 height 21
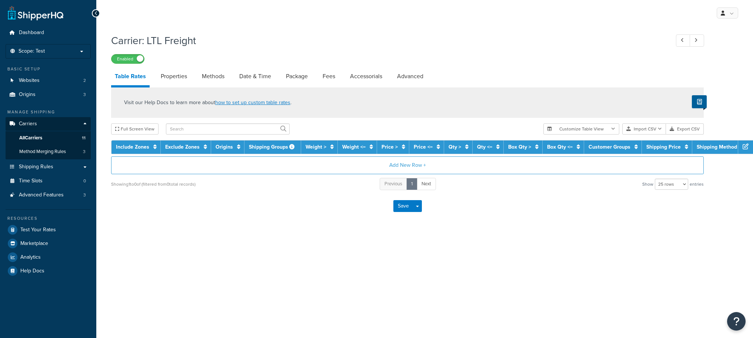
select select "25"
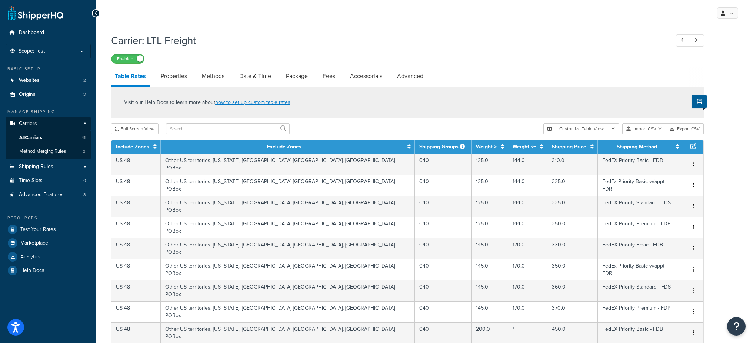
click at [192, 77] on li "Properties" at bounding box center [177, 76] width 41 height 18
click at [203, 78] on link "Methods" at bounding box center [213, 76] width 30 height 18
select select "25"
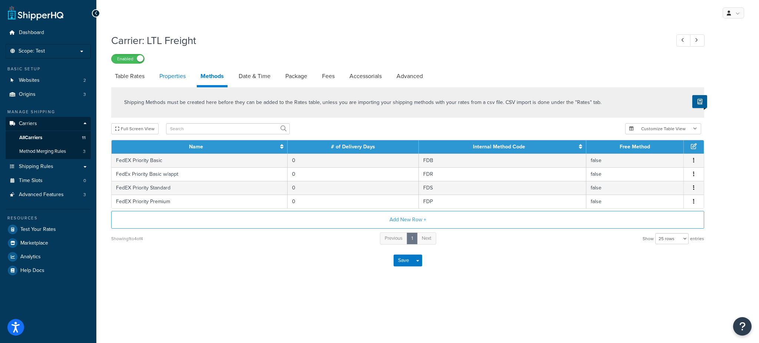
click at [164, 76] on link "Properties" at bounding box center [173, 76] width 34 height 18
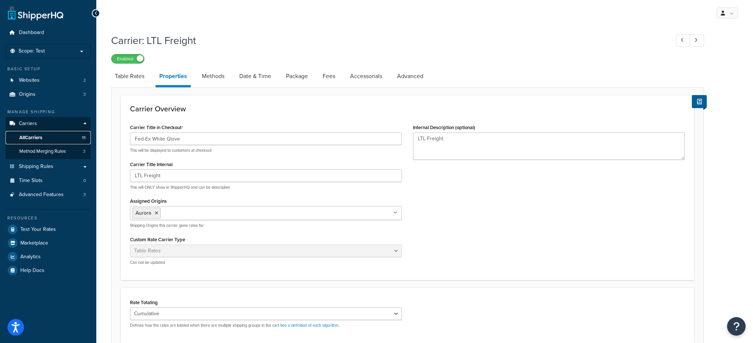
click at [51, 137] on link "All Carriers 11" at bounding box center [48, 138] width 85 height 14
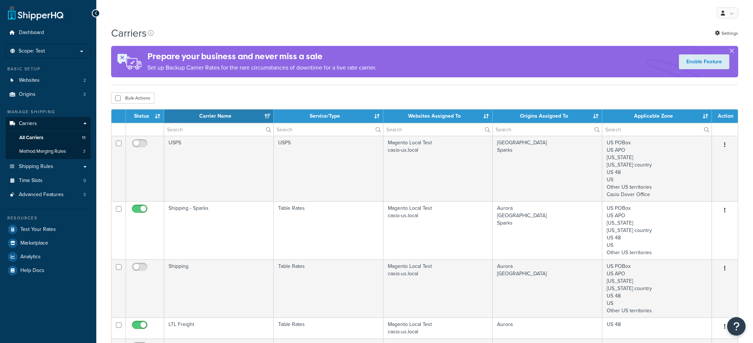
select select "15"
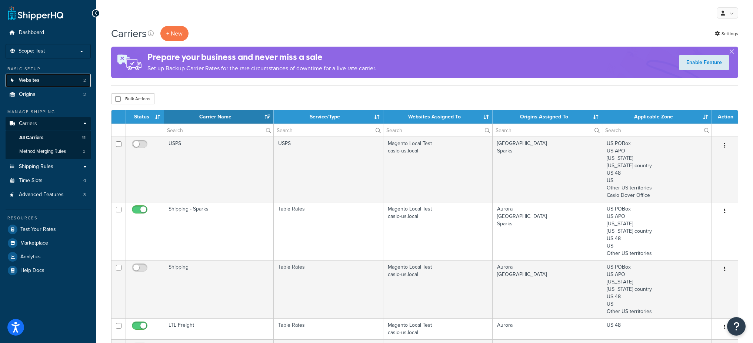
click at [52, 81] on link "Websites 2" at bounding box center [48, 81] width 85 height 14
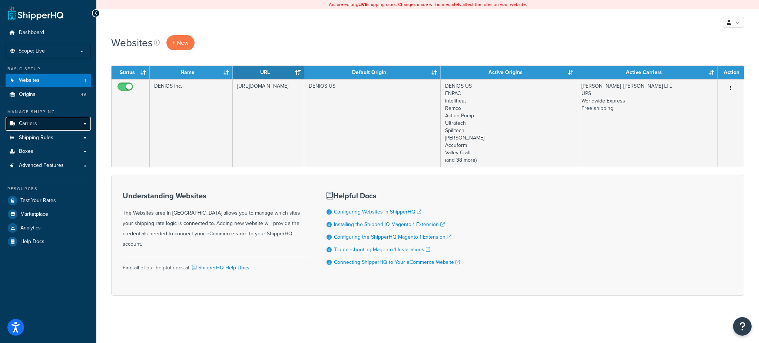
click at [36, 125] on span "Carriers" at bounding box center [28, 124] width 18 height 6
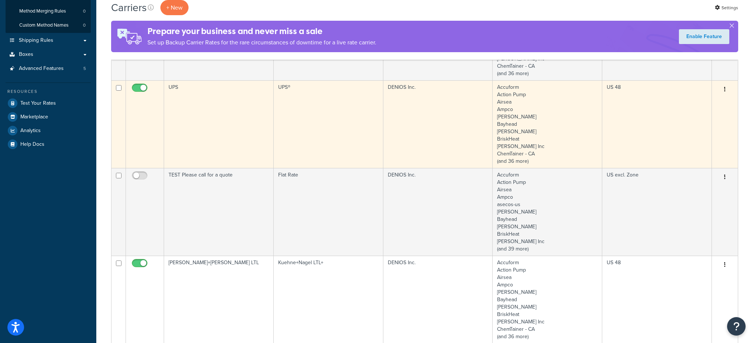
scroll to position [78, 0]
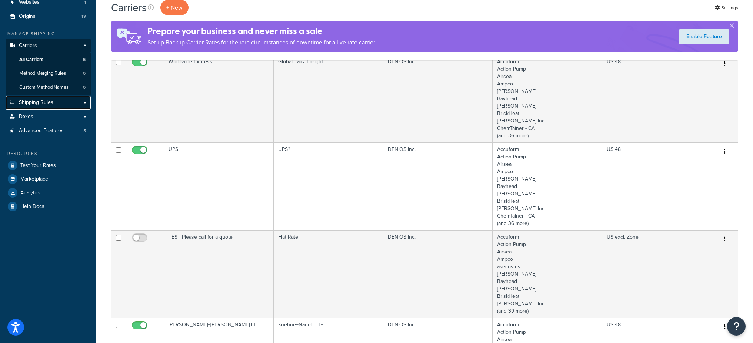
click at [65, 103] on link "Shipping Rules" at bounding box center [48, 103] width 85 height 14
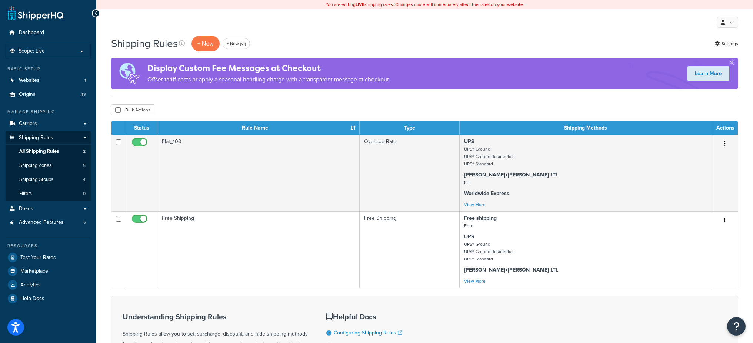
scroll to position [1, 0]
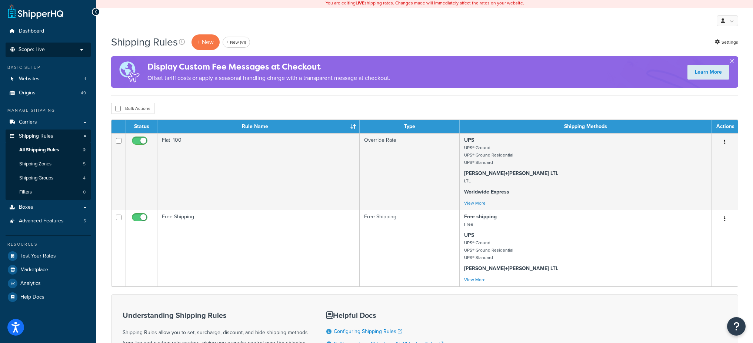
click at [59, 47] on p "Scope: Live" at bounding box center [48, 50] width 79 height 6
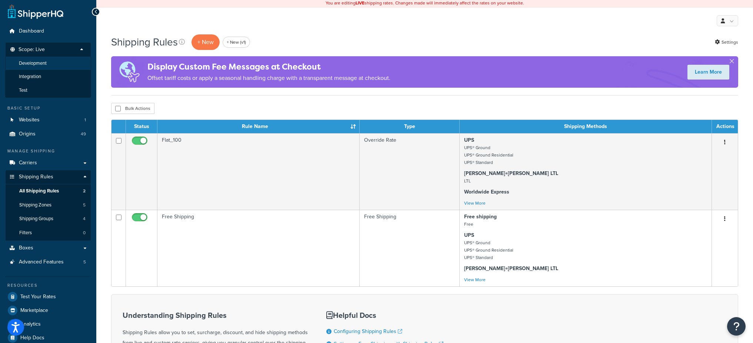
click at [37, 64] on span "Development" at bounding box center [33, 63] width 28 height 6
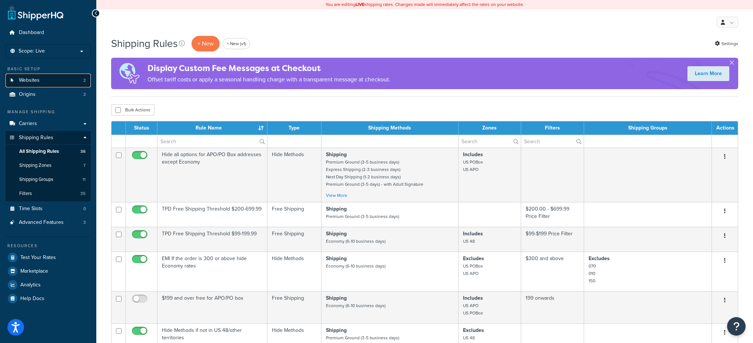
click at [37, 74] on link "Websites 2" at bounding box center [48, 81] width 85 height 14
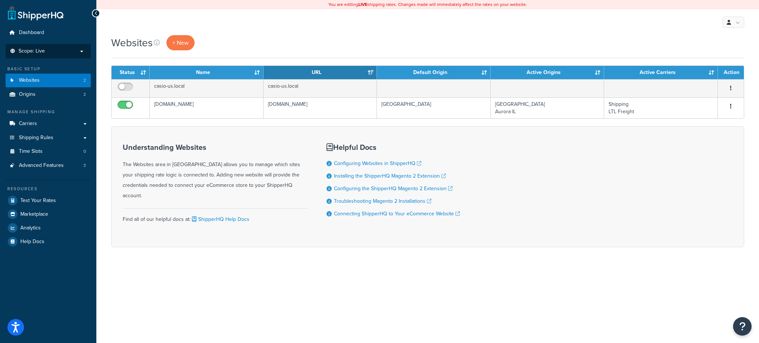
click at [38, 52] on span "Scope: Live" at bounding box center [32, 51] width 26 height 6
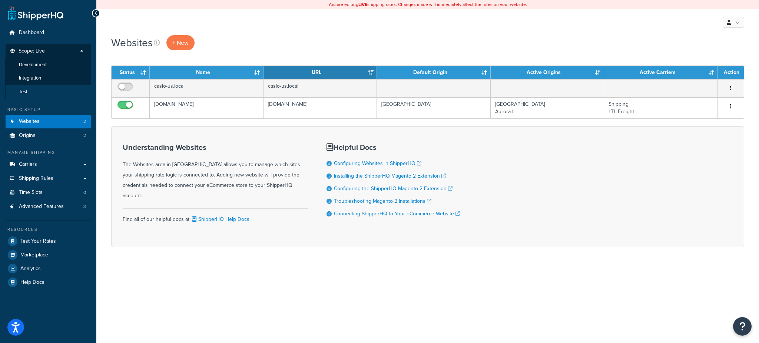
click at [46, 87] on li "Test" at bounding box center [48, 92] width 86 height 14
